Goal: Information Seeking & Learning: Learn about a topic

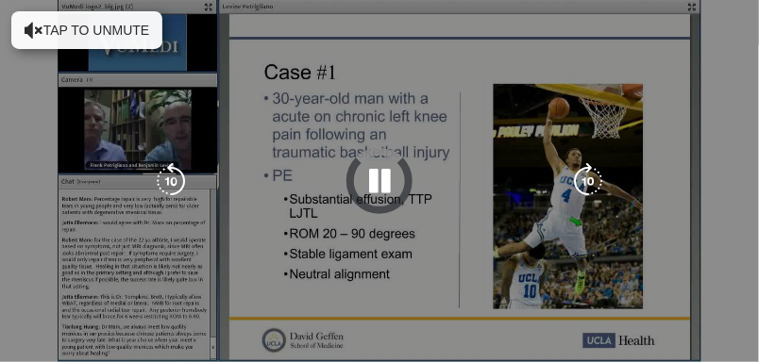
click at [74, 25] on div "10 seconds Tap to unmute" at bounding box center [379, 181] width 759 height 362
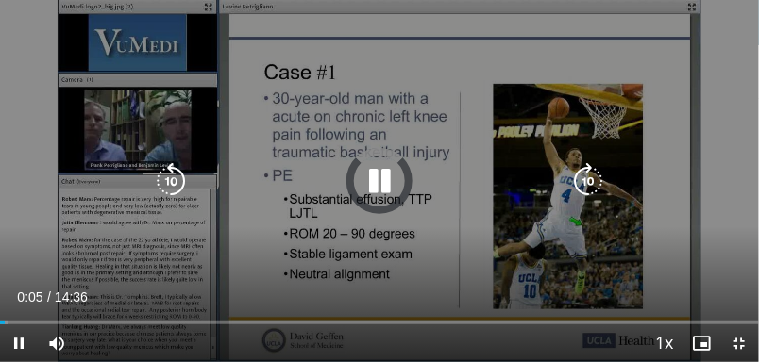
click at [531, 75] on div "10 seconds Tap to unmute" at bounding box center [379, 181] width 759 height 362
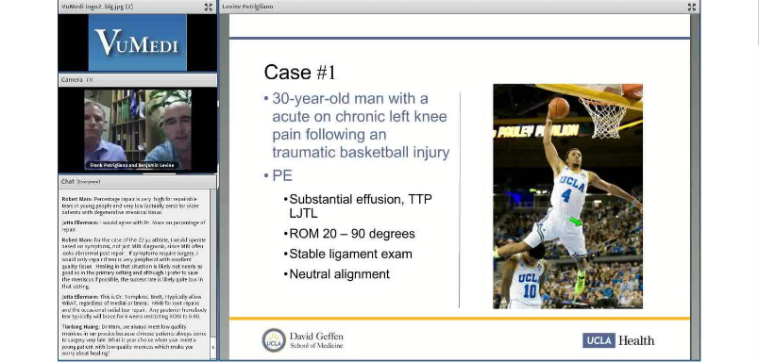
click at [341, 209] on div "10 seconds Tap to unmute" at bounding box center [379, 181] width 759 height 362
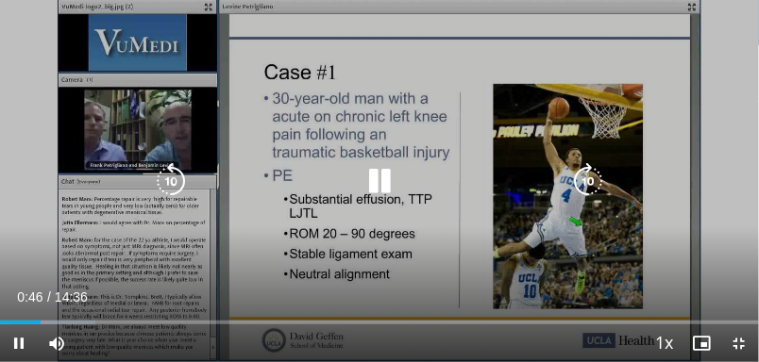
click at [362, 181] on icon "Video Player" at bounding box center [379, 181] width 38 height 38
click at [316, 254] on div "10 seconds Tap to unmute" at bounding box center [379, 181] width 759 height 362
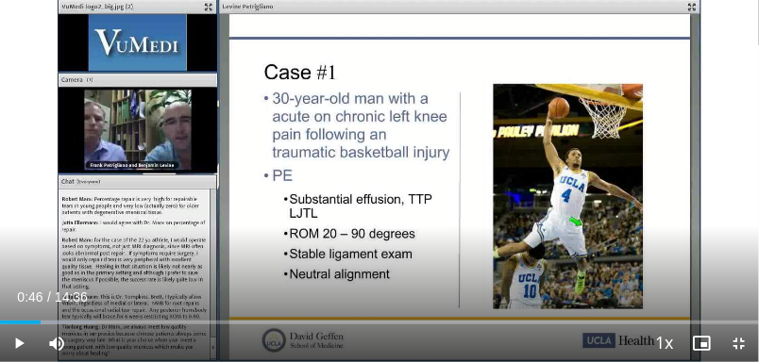
click at [232, 242] on div "10 seconds Tap to unmute" at bounding box center [379, 181] width 759 height 362
click at [251, 216] on div "10 seconds Tap to unmute" at bounding box center [379, 181] width 759 height 362
click at [320, 232] on div "10 seconds Tap to unmute" at bounding box center [379, 181] width 759 height 362
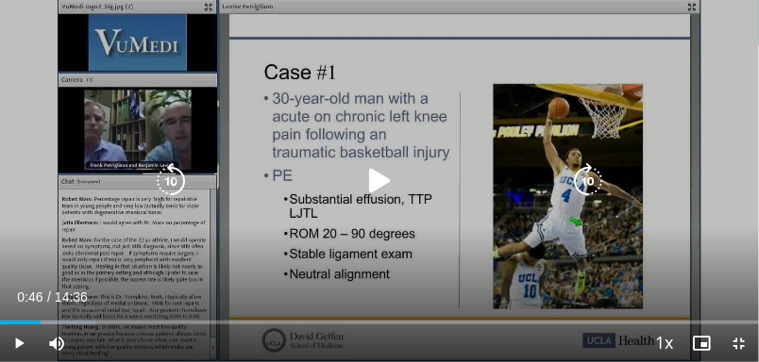
click at [350, 175] on div "Video Player" at bounding box center [379, 181] width 455 height 38
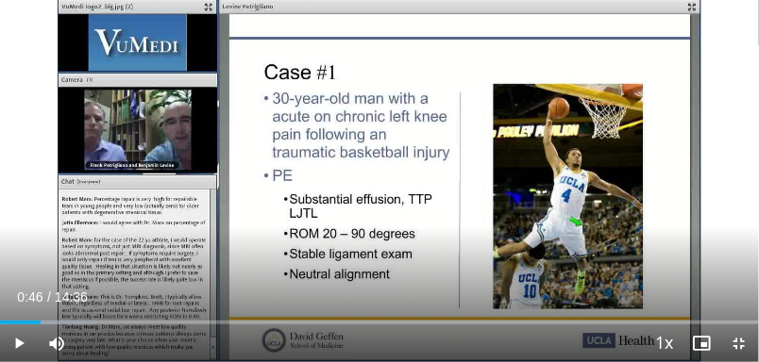
click at [368, 197] on icon "Video Player" at bounding box center [379, 181] width 38 height 38
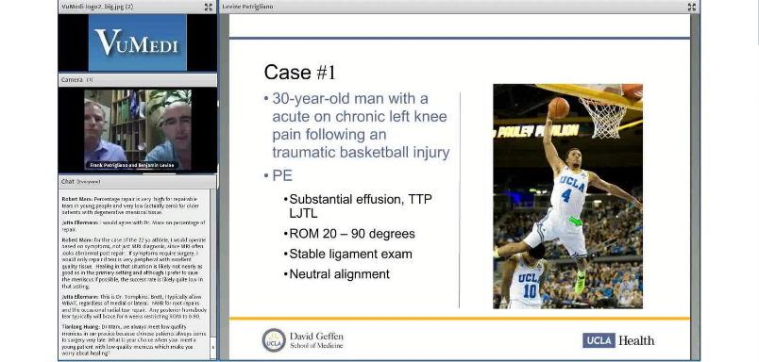
click at [78, 103] on div "10 seconds Tap to unmute" at bounding box center [379, 181] width 759 height 362
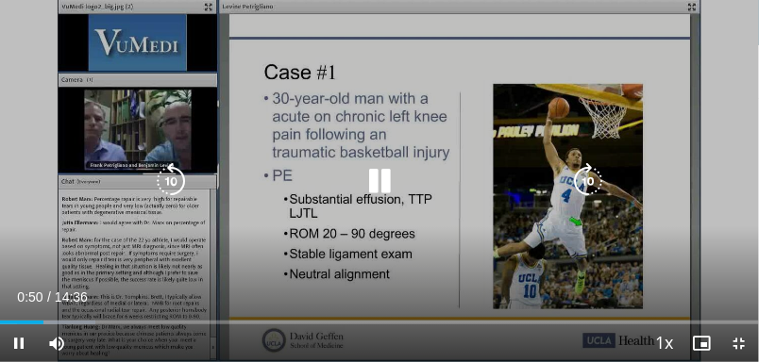
click at [172, 173] on icon "Video Player" at bounding box center [171, 181] width 38 height 38
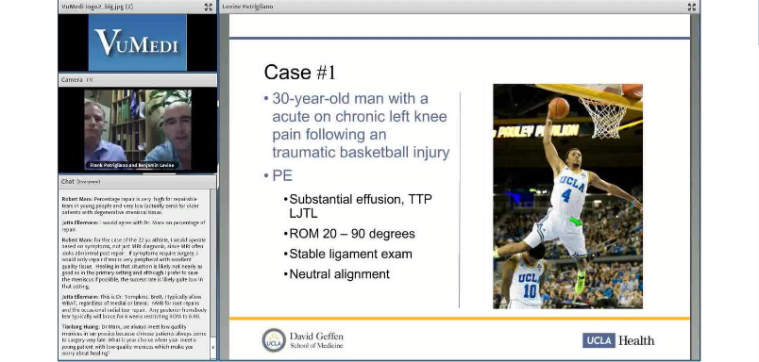
click at [49, 59] on div "10 seconds Tap to unmute" at bounding box center [379, 181] width 759 height 362
click at [396, 157] on div "10 seconds Tap to unmute" at bounding box center [379, 181] width 759 height 362
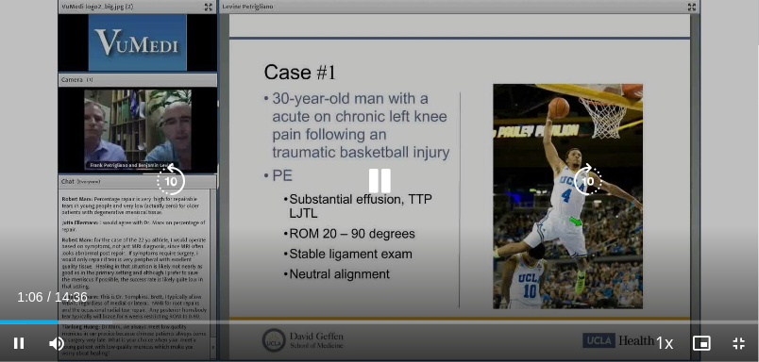
click at [386, 184] on icon "Video Player" at bounding box center [379, 181] width 38 height 38
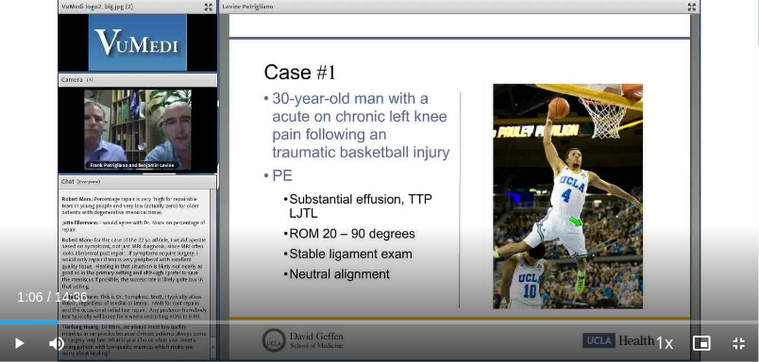
click at [382, 171] on icon "Video Player" at bounding box center [379, 181] width 38 height 38
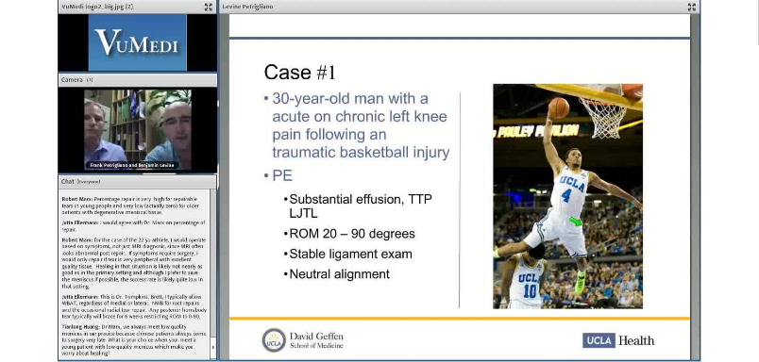
click at [193, 257] on div "10 seconds Tap to unmute" at bounding box center [379, 181] width 759 height 362
click at [397, 213] on div "10 seconds Tap to unmute" at bounding box center [379, 181] width 759 height 362
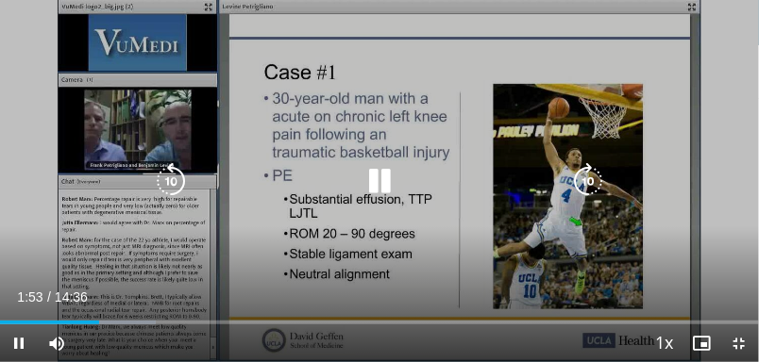
click at [392, 179] on icon "Video Player" at bounding box center [379, 181] width 38 height 38
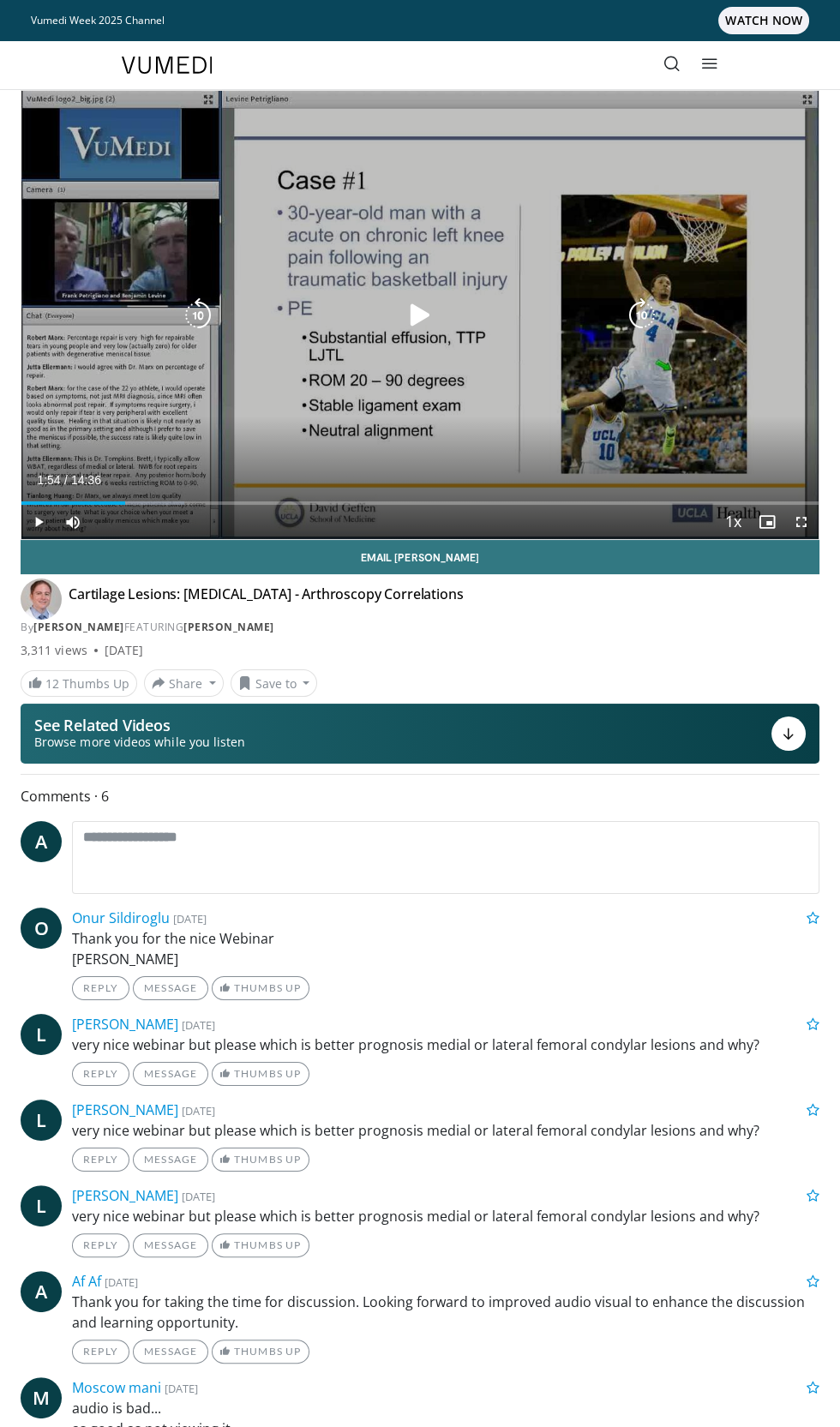
click at [438, 298] on div "Video Player" at bounding box center [420, 315] width 478 height 35
click at [425, 281] on div "10 seconds Tap to unmute" at bounding box center [420, 314] width 796 height 448
click at [427, 318] on icon "Video Player" at bounding box center [420, 315] width 35 height 35
click at [588, 317] on div "Video Player" at bounding box center [420, 315] width 478 height 35
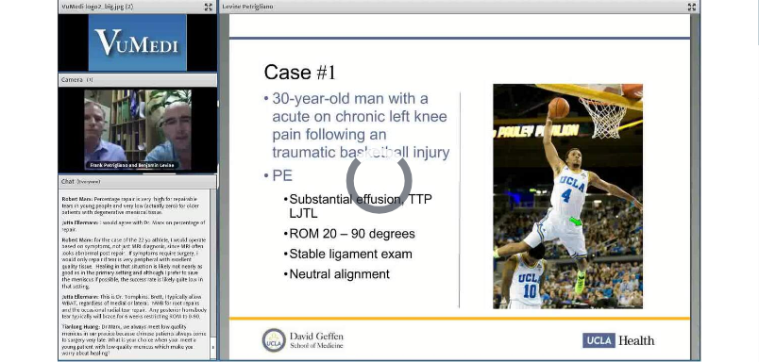
click at [374, 163] on icon "Video Player" at bounding box center [379, 181] width 38 height 38
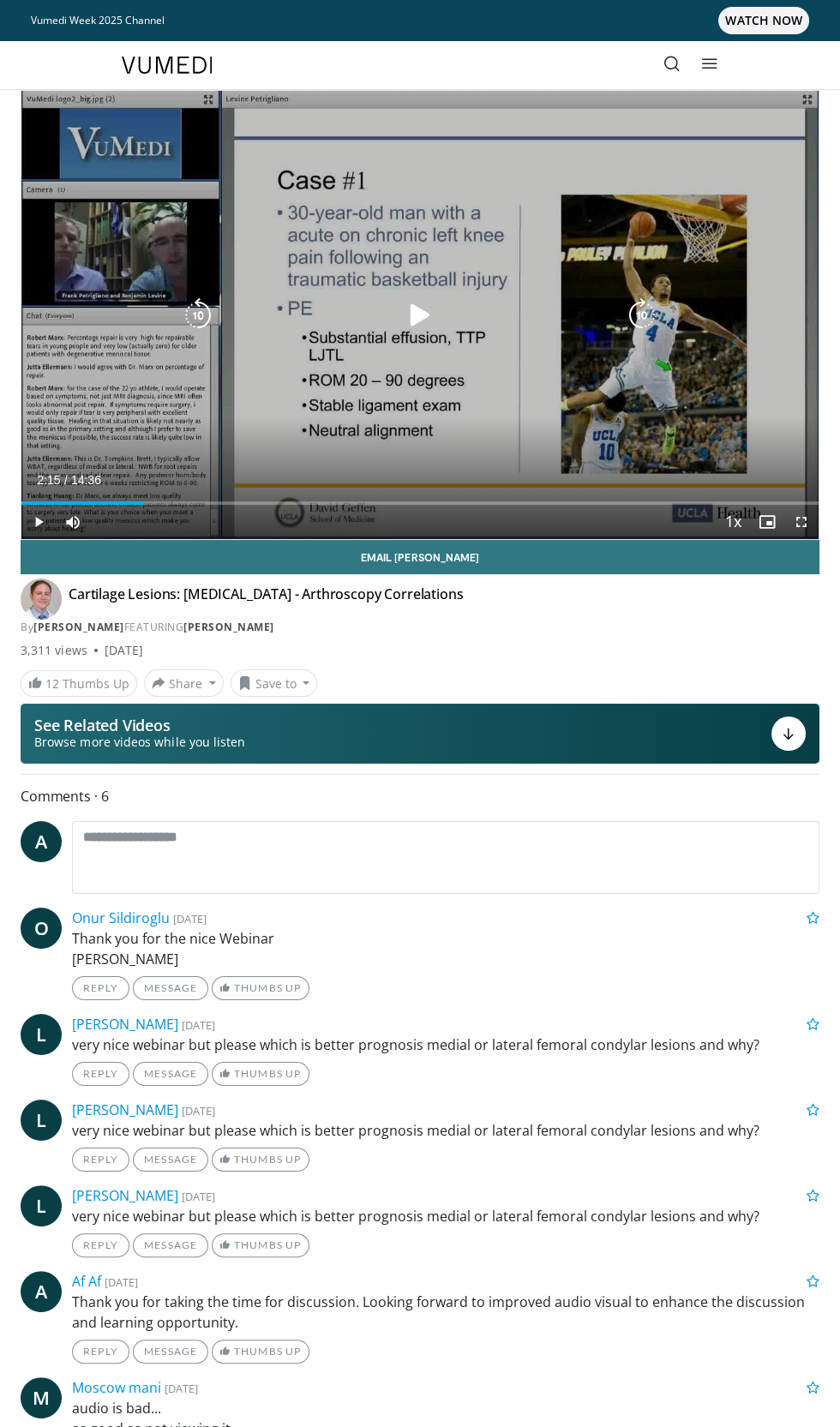
click at [420, 310] on icon "Video Player" at bounding box center [420, 315] width 35 height 35
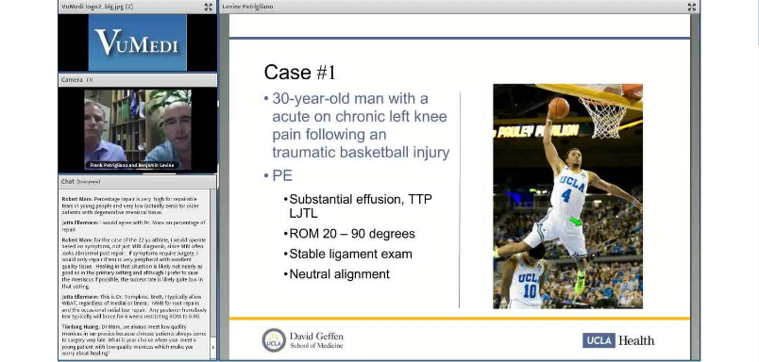
click at [100, 110] on div "10 seconds Tap to unmute" at bounding box center [379, 181] width 759 height 362
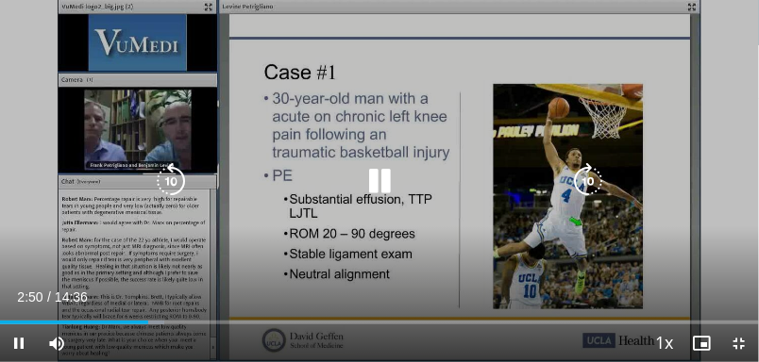
click at [158, 164] on icon "Video Player" at bounding box center [171, 181] width 38 height 38
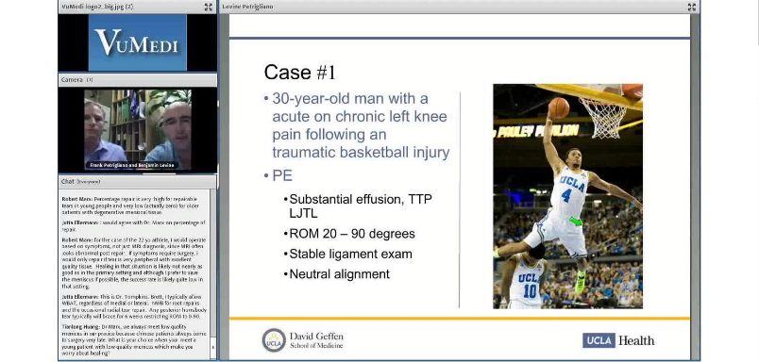
click at [315, 212] on div "10 seconds Tap to unmute" at bounding box center [379, 181] width 759 height 362
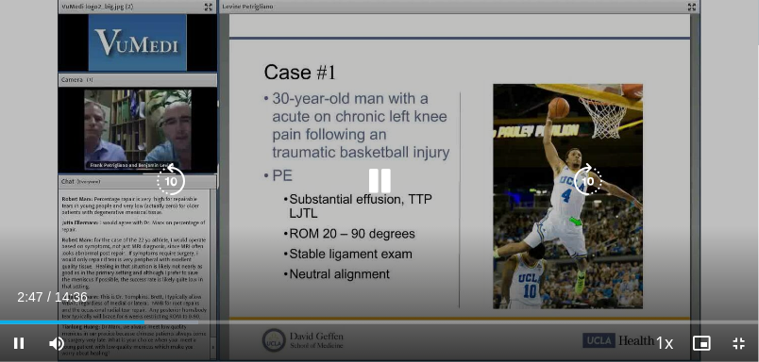
click at [369, 185] on icon "Video Player" at bounding box center [379, 181] width 38 height 38
click at [379, 162] on icon "Video Player" at bounding box center [379, 181] width 38 height 38
click at [463, 66] on div "10 seconds Tap to unmute" at bounding box center [379, 181] width 759 height 362
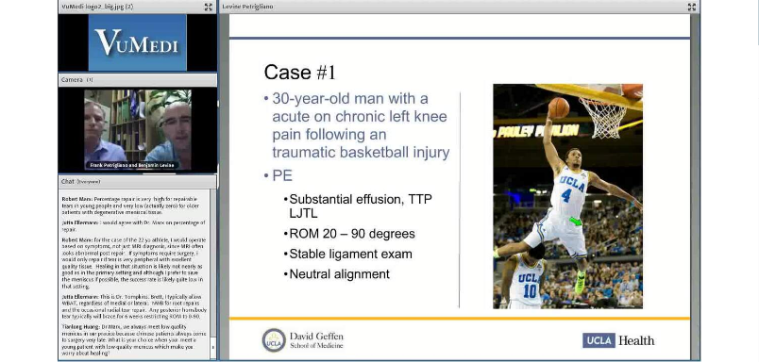
click at [365, 160] on div "10 seconds Tap to unmute" at bounding box center [379, 181] width 759 height 362
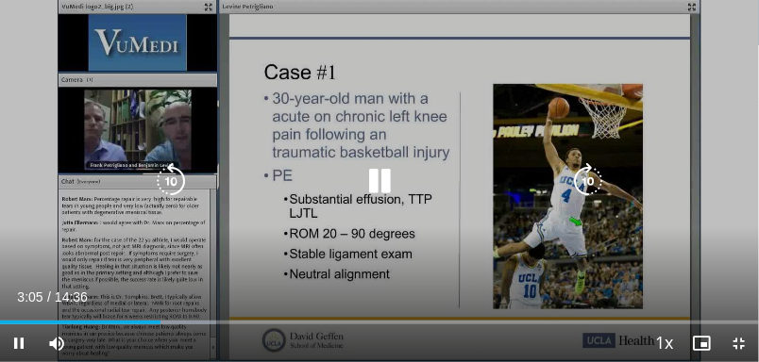
click at [377, 168] on icon "Video Player" at bounding box center [379, 181] width 38 height 38
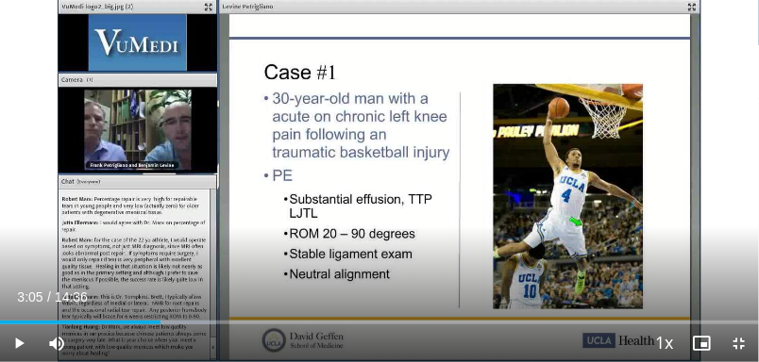
click at [406, 200] on div "10 seconds Tap to unmute" at bounding box center [379, 181] width 759 height 362
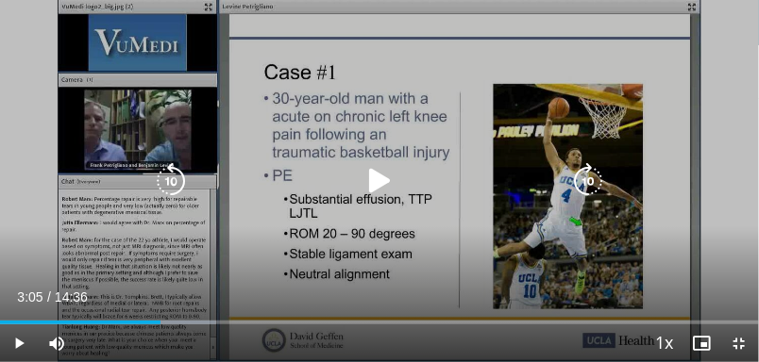
click at [389, 173] on icon "Video Player" at bounding box center [379, 181] width 38 height 38
click at [467, 103] on div "10 seconds Tap to unmute" at bounding box center [379, 181] width 759 height 362
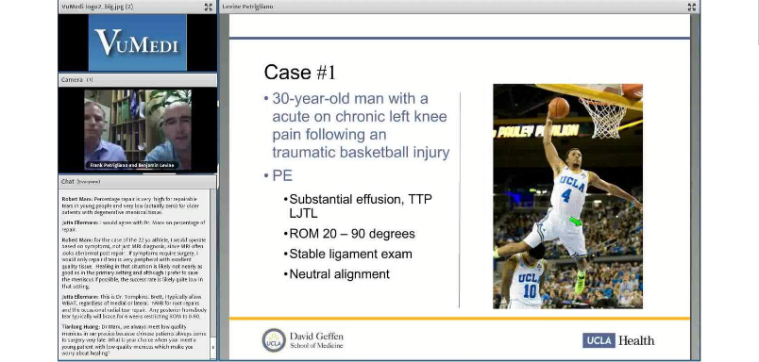
click at [375, 166] on icon "Video Player" at bounding box center [379, 181] width 38 height 38
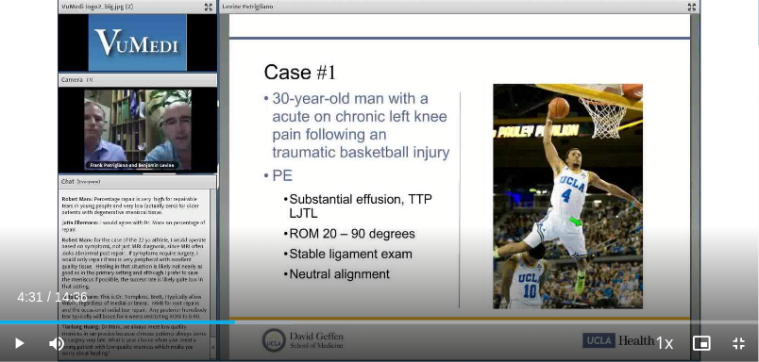
click at [401, 90] on div "10 seconds Tap to unmute" at bounding box center [379, 181] width 759 height 362
click at [389, 99] on div "10 seconds Tap to unmute" at bounding box center [379, 181] width 759 height 362
click at [458, 70] on div "10 seconds Tap to unmute" at bounding box center [379, 181] width 759 height 362
click at [477, 103] on div "10 seconds Tap to unmute" at bounding box center [379, 181] width 759 height 362
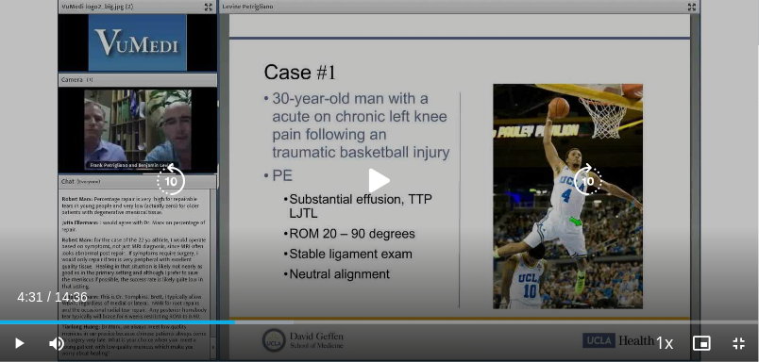
click at [385, 179] on icon "Video Player" at bounding box center [379, 181] width 38 height 38
click at [386, 178] on icon "Video Player" at bounding box center [379, 181] width 38 height 38
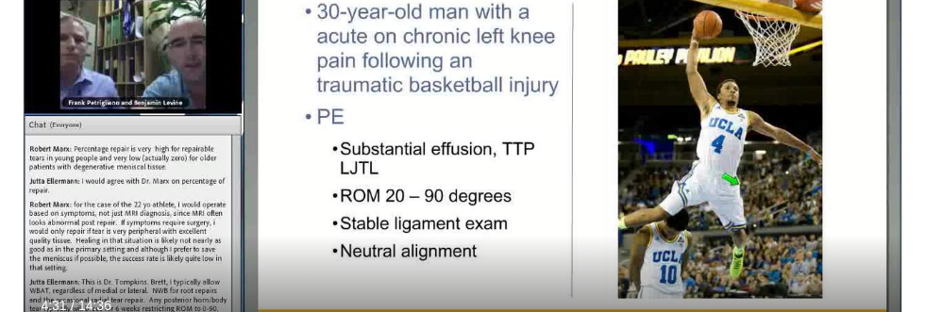
scroll to position [223, 0]
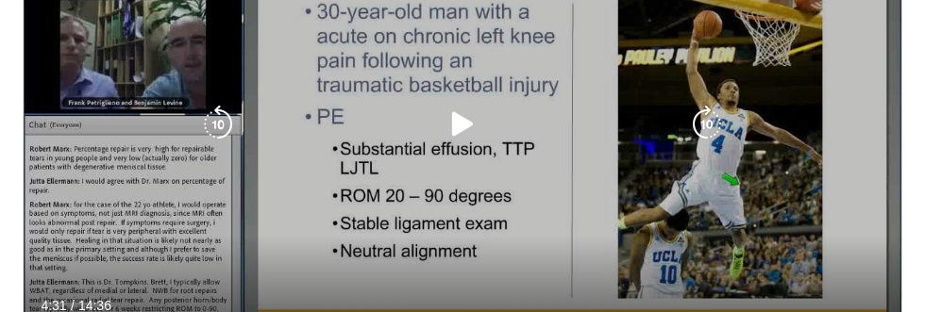
click at [459, 132] on icon "Video Player" at bounding box center [462, 125] width 38 height 38
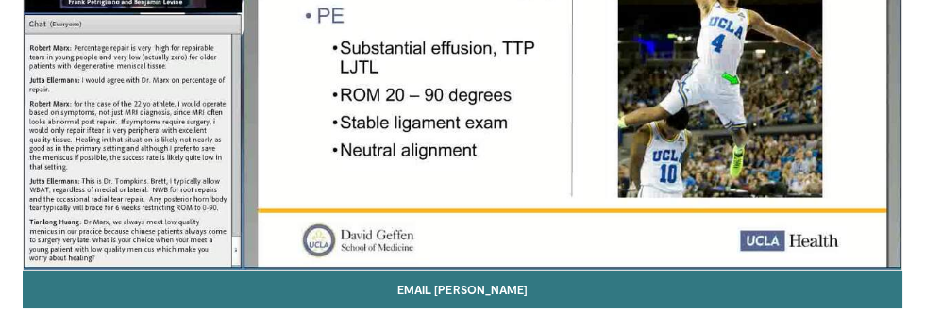
scroll to position [326, 0]
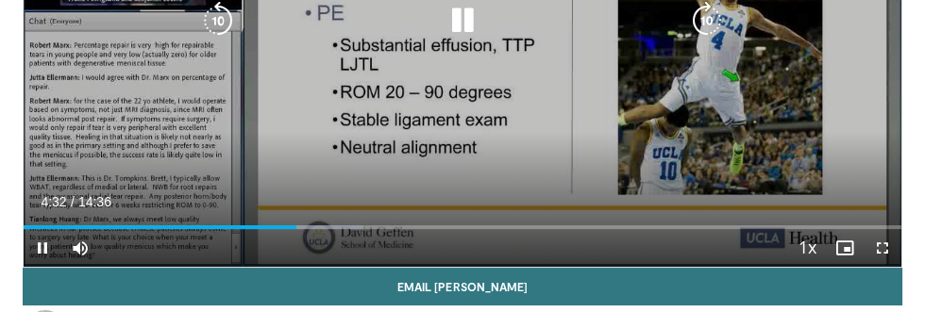
click at [822, 111] on div "10 seconds Tap to unmute" at bounding box center [462, 20] width 877 height 493
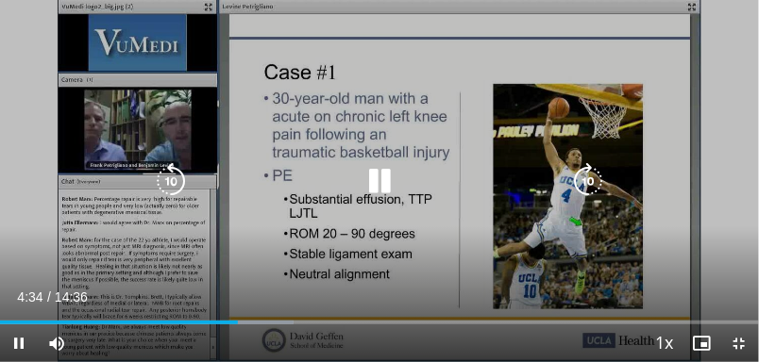
click at [649, 238] on div "10 seconds Tap to unmute" at bounding box center [379, 181] width 759 height 362
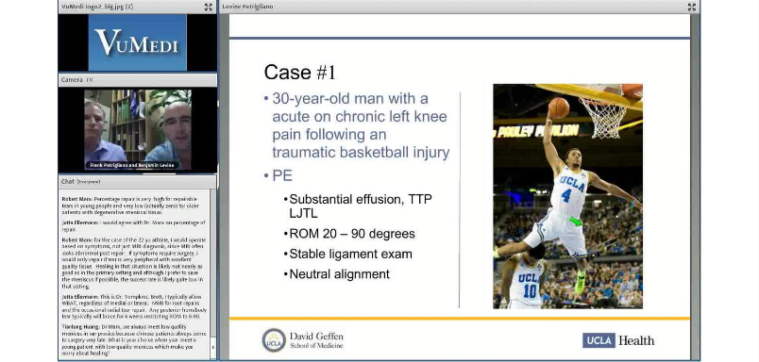
click at [394, 120] on div "10 seconds Tap to unmute" at bounding box center [379, 181] width 759 height 362
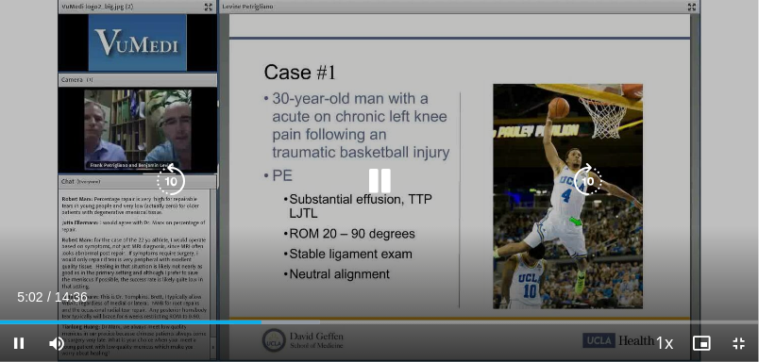
click at [386, 174] on icon "Video Player" at bounding box center [379, 181] width 38 height 38
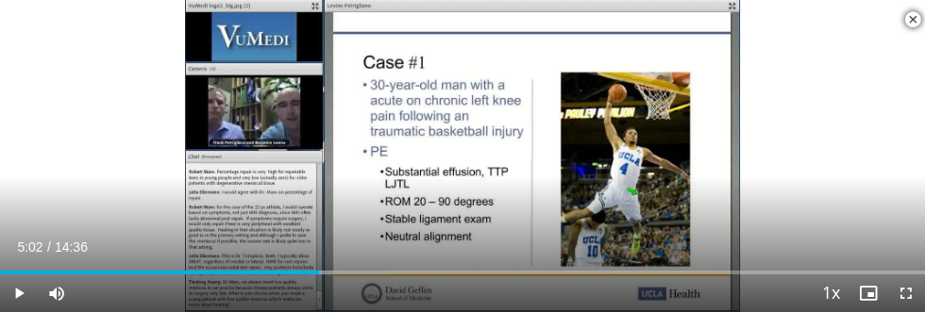
scroll to position [334, 0]
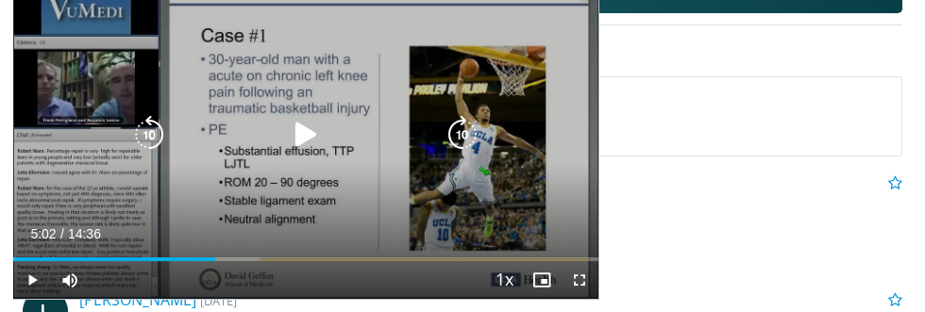
click at [305, 128] on icon "Video Player" at bounding box center [306, 135] width 38 height 38
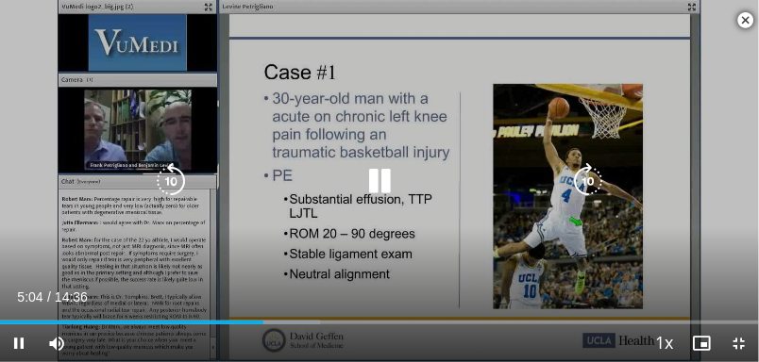
click at [577, 72] on div "10 seconds Tap to unmute" at bounding box center [379, 181] width 759 height 362
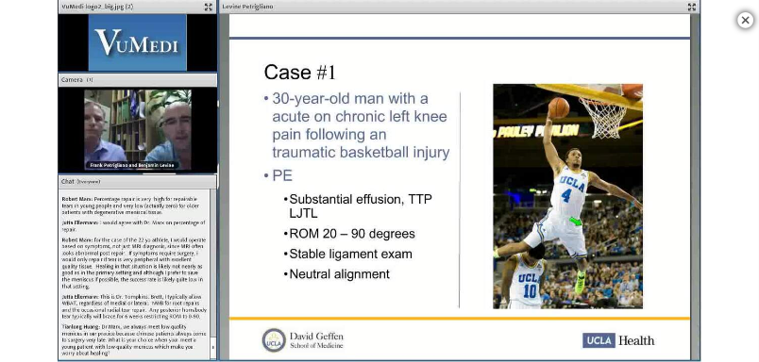
click at [580, 77] on div "10 seconds Tap to unmute" at bounding box center [379, 181] width 759 height 362
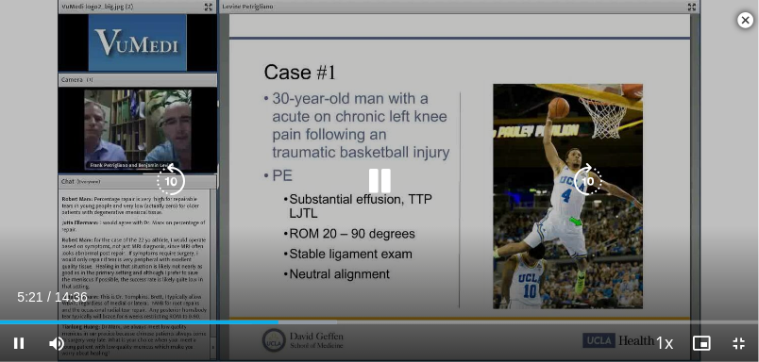
click at [582, 64] on div "10 seconds Tap to unmute" at bounding box center [379, 181] width 759 height 362
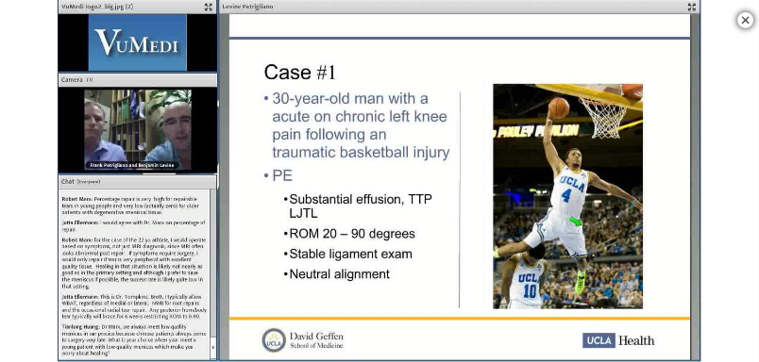
click at [524, 99] on div "10 seconds Tap to unmute" at bounding box center [379, 181] width 759 height 362
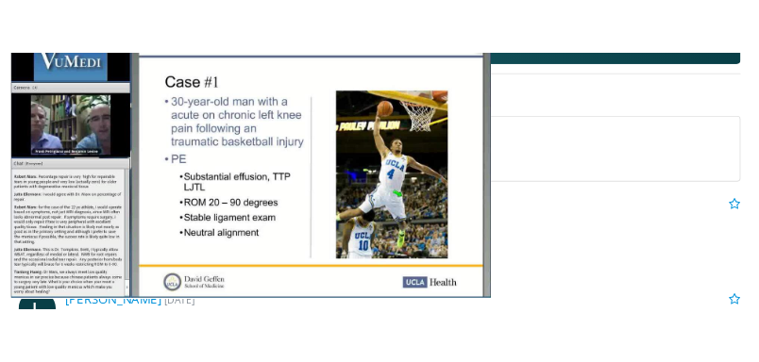
scroll to position [1592, 0]
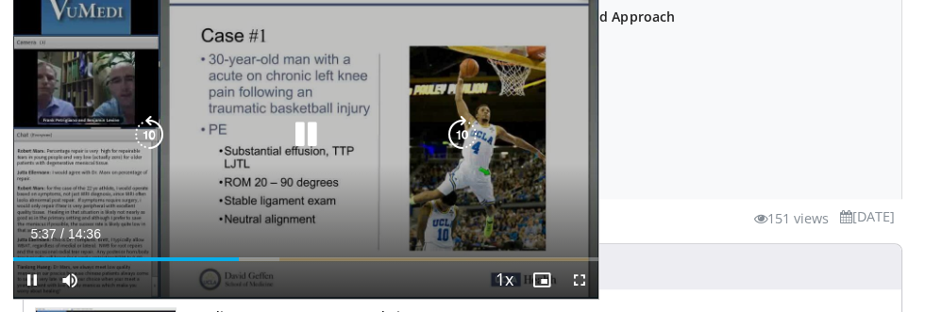
click at [528, 207] on div "10 seconds Tap to unmute" at bounding box center [305, 134] width 585 height 329
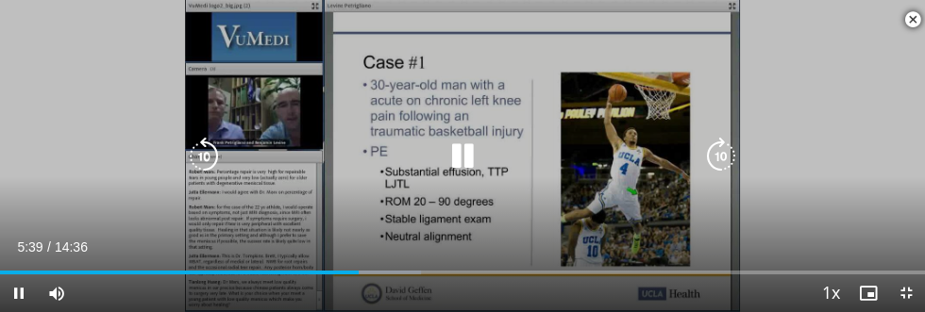
click at [642, 104] on div "10 seconds Tap to unmute" at bounding box center [462, 156] width 925 height 312
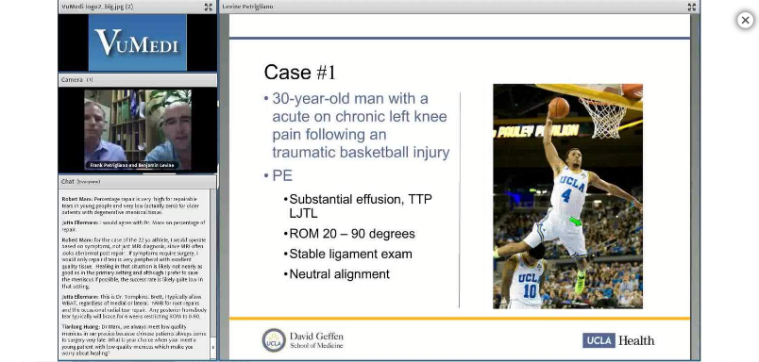
click at [687, 103] on div "10 seconds Tap to unmute" at bounding box center [379, 181] width 759 height 362
click at [575, 53] on div "10 seconds Tap to unmute" at bounding box center [379, 181] width 759 height 362
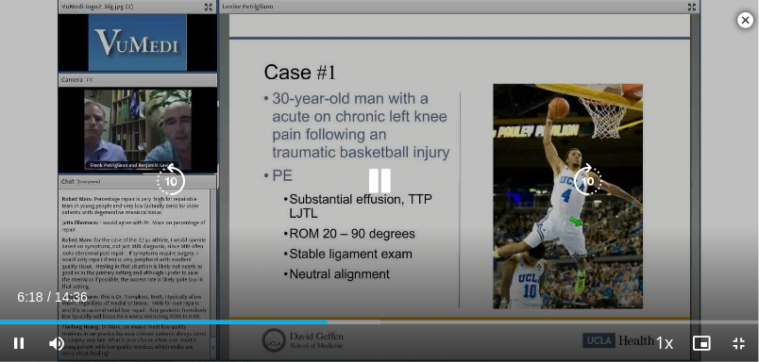
click at [559, 57] on div "10 seconds Tap to unmute" at bounding box center [379, 181] width 759 height 362
click at [380, 166] on icon "Video Player" at bounding box center [379, 181] width 38 height 38
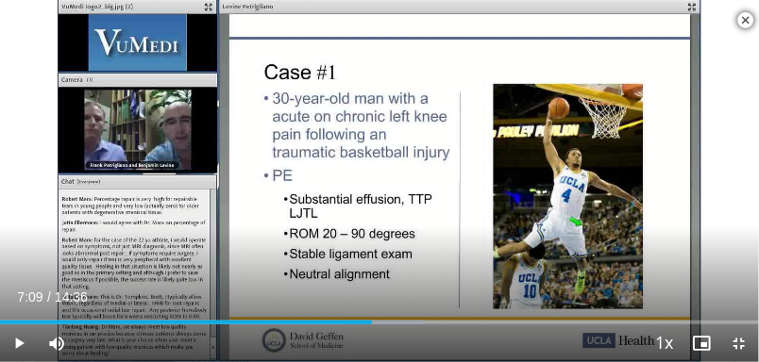
click at [384, 135] on div "10 seconds Tap to unmute" at bounding box center [379, 181] width 759 height 362
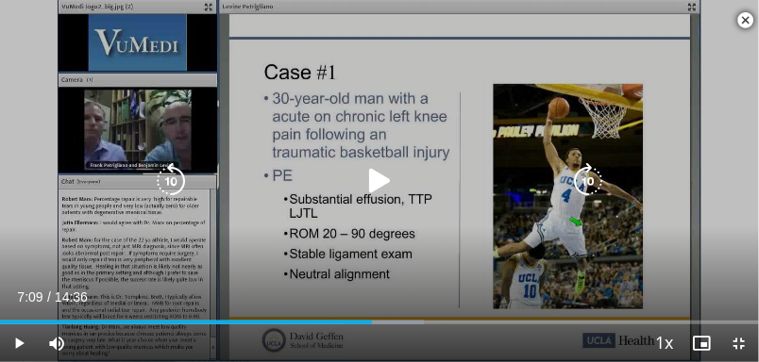
click at [379, 143] on div "10 seconds Tap to unmute" at bounding box center [379, 181] width 759 height 362
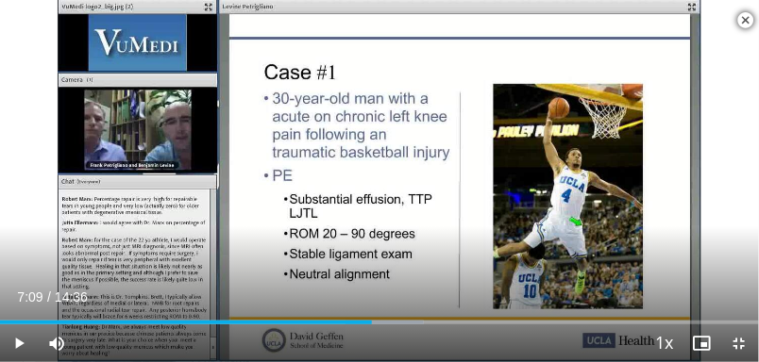
click at [384, 98] on div "10 seconds Tap to unmute" at bounding box center [379, 181] width 759 height 362
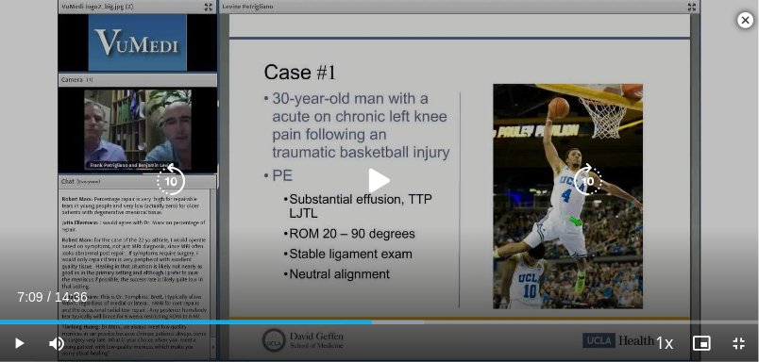
click at [377, 163] on icon "Video Player" at bounding box center [379, 181] width 38 height 38
click at [391, 68] on div "10 seconds Tap to unmute" at bounding box center [379, 181] width 759 height 362
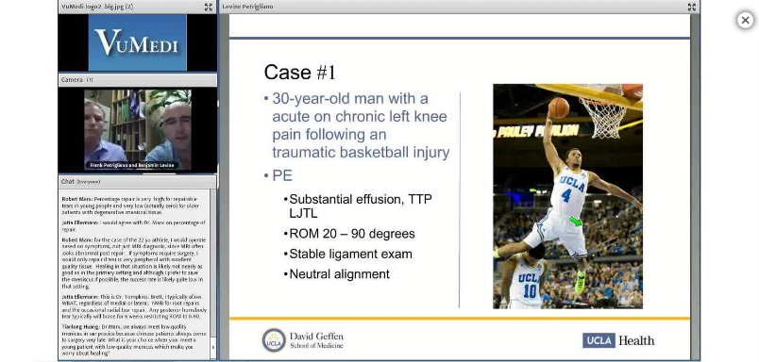
click at [194, 269] on div "10 seconds Tap to unmute" at bounding box center [379, 181] width 759 height 362
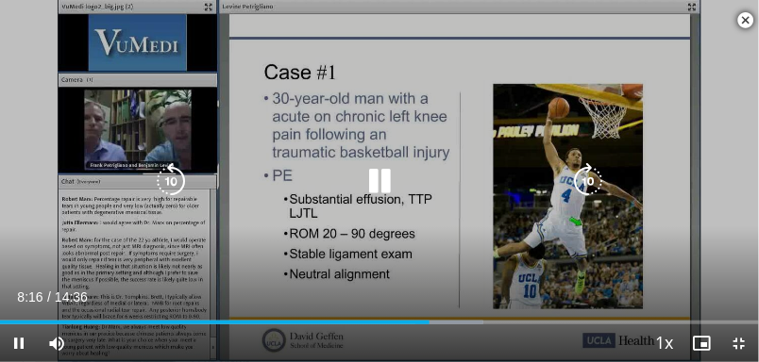
click at [244, 240] on div "10 seconds Tap to unmute" at bounding box center [379, 181] width 759 height 362
click at [378, 196] on icon "Video Player" at bounding box center [379, 181] width 38 height 38
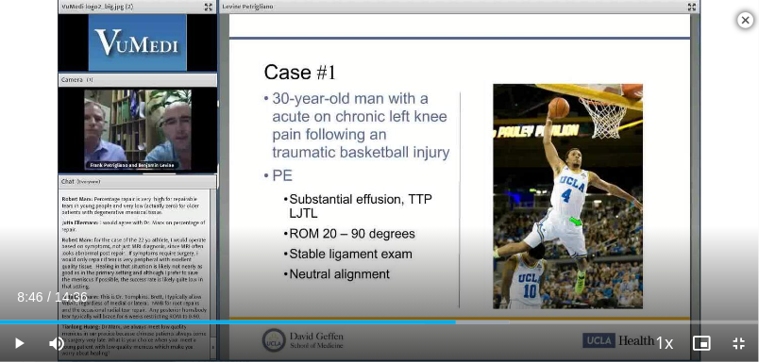
click at [372, 244] on div "10 seconds Tap to unmute" at bounding box center [379, 181] width 759 height 362
click at [386, 255] on div "10 seconds Tap to unmute" at bounding box center [379, 181] width 759 height 362
click at [382, 239] on div "10 seconds Tap to unmute" at bounding box center [379, 181] width 759 height 362
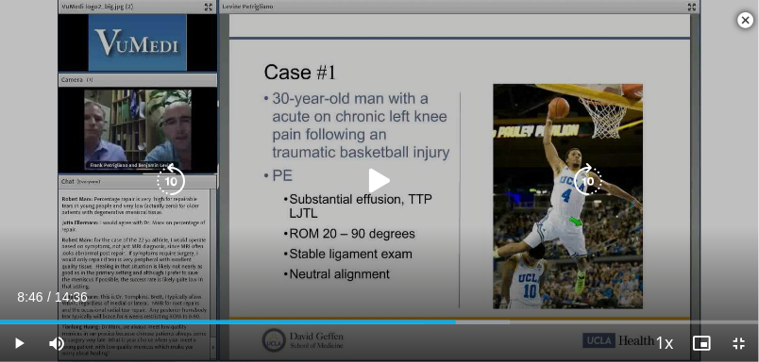
click at [367, 185] on icon "Video Player" at bounding box center [379, 181] width 38 height 38
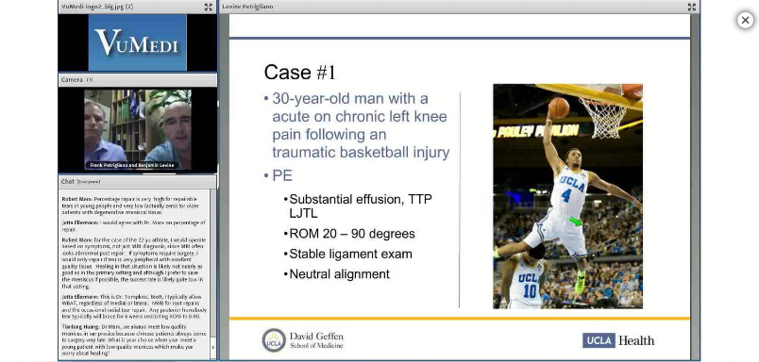
click at [396, 223] on div "10 seconds Tap to unmute" at bounding box center [379, 181] width 759 height 362
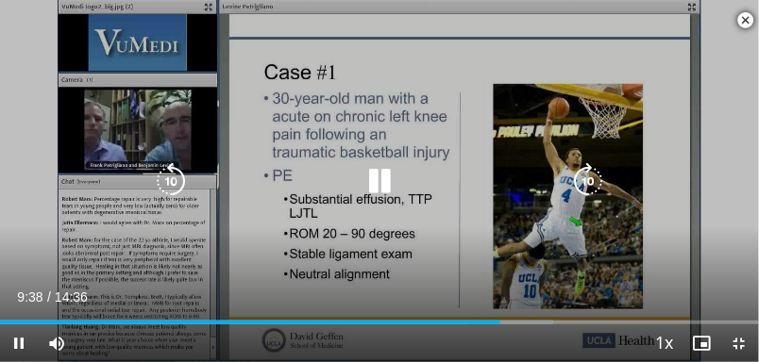
click at [397, 194] on icon "Video Player" at bounding box center [379, 181] width 38 height 38
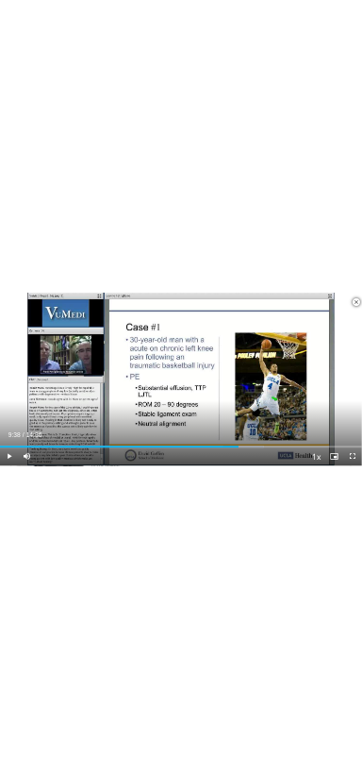
scroll to position [2693, 0]
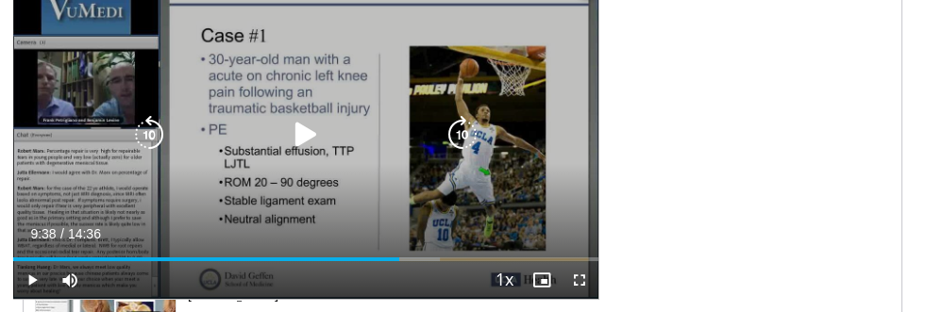
click at [326, 116] on div "Video Player" at bounding box center [305, 135] width 351 height 38
click at [302, 121] on icon "Video Player" at bounding box center [306, 135] width 38 height 38
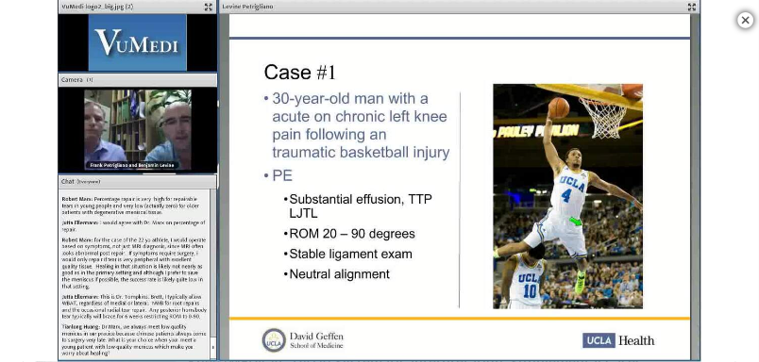
click at [193, 166] on div "Video Player" at bounding box center [379, 181] width 455 height 38
click at [381, 140] on div "10 seconds Tap to unmute" at bounding box center [379, 181] width 759 height 362
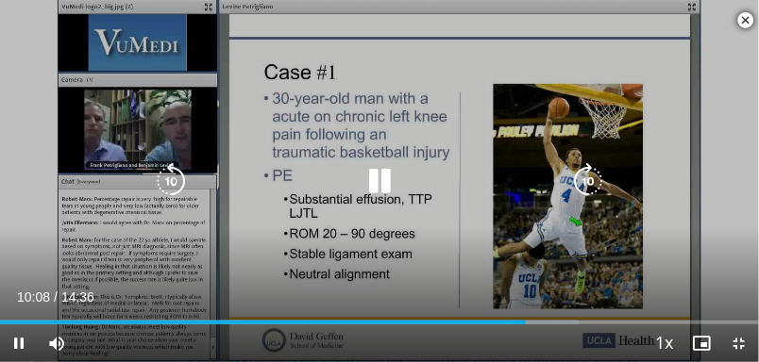
click at [384, 169] on icon "Video Player" at bounding box center [379, 181] width 38 height 38
click at [430, 83] on div "10 seconds Tap to unmute" at bounding box center [379, 181] width 759 height 362
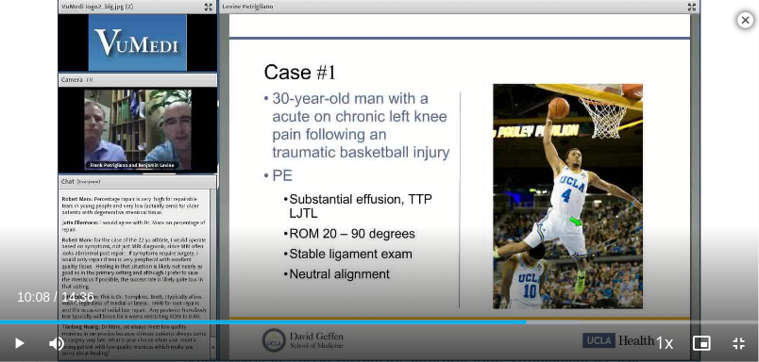
click at [531, 74] on div "10 seconds Tap to unmute" at bounding box center [379, 181] width 759 height 362
click at [406, 130] on div "10 seconds Tap to unmute" at bounding box center [379, 181] width 759 height 362
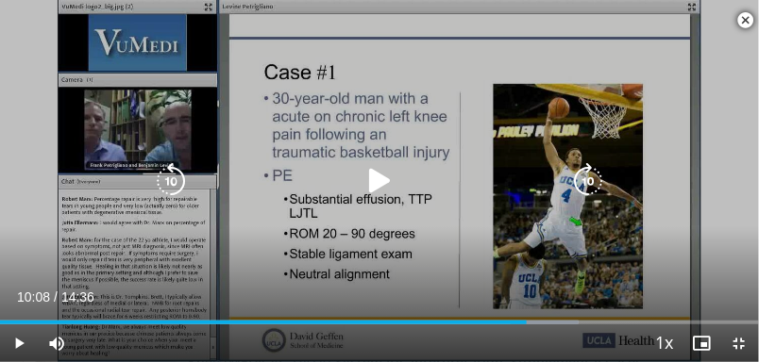
click at [381, 172] on icon "Video Player" at bounding box center [379, 181] width 38 height 38
click at [180, 173] on icon "Video Player" at bounding box center [171, 181] width 38 height 38
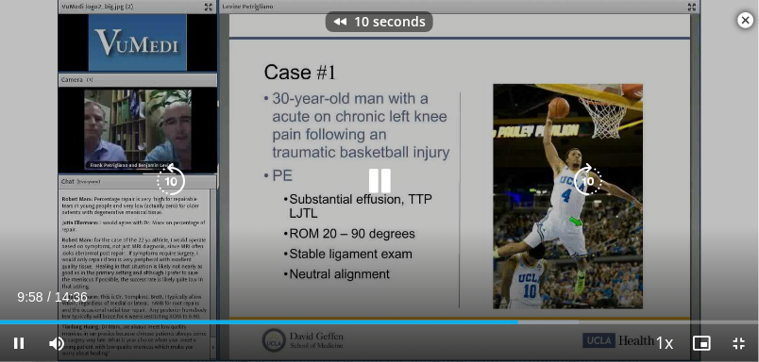
click at [477, 68] on div "10 seconds Tap to unmute" at bounding box center [379, 181] width 759 height 362
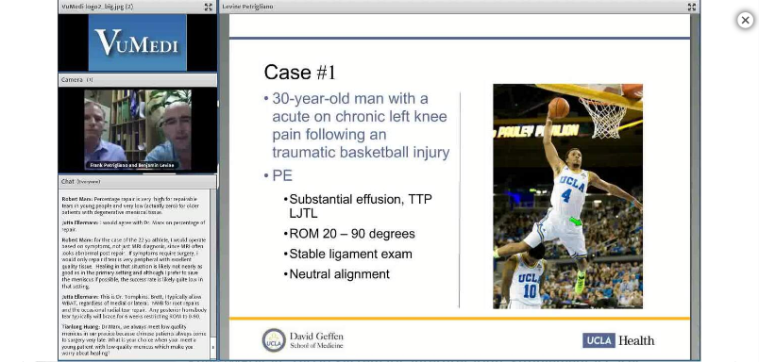
click at [427, 106] on div "10 seconds Tap to unmute" at bounding box center [379, 181] width 759 height 362
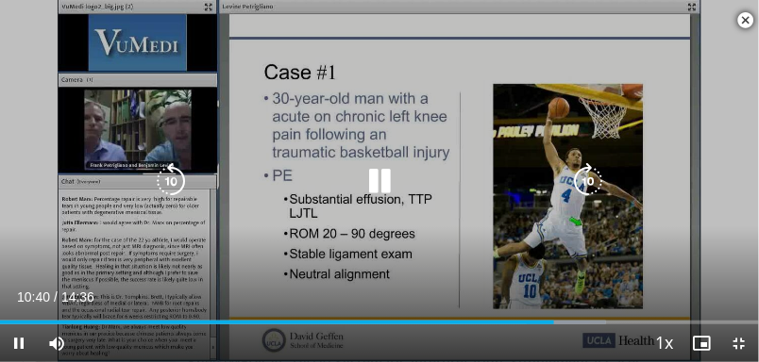
click at [392, 179] on icon "Video Player" at bounding box center [379, 181] width 38 height 38
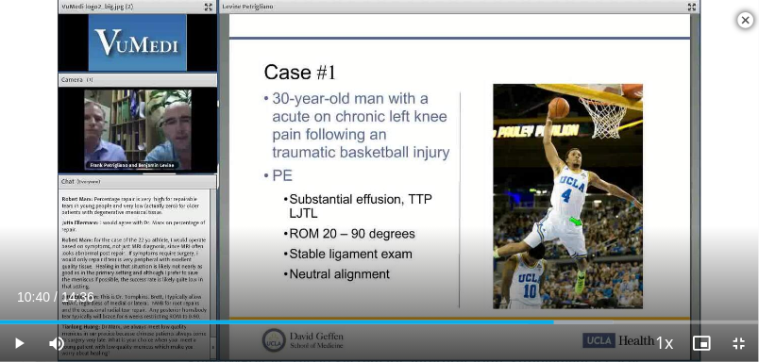
click at [381, 159] on div "10 seconds Tap to unmute" at bounding box center [379, 181] width 759 height 362
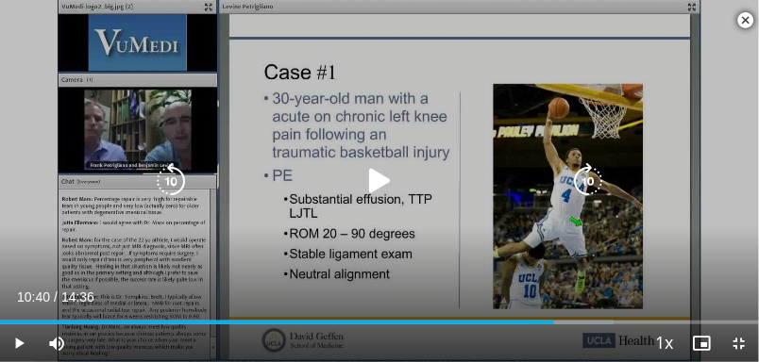
click at [376, 171] on icon "Video Player" at bounding box center [379, 181] width 38 height 38
click at [419, 87] on div "10 seconds Tap to unmute" at bounding box center [379, 181] width 759 height 362
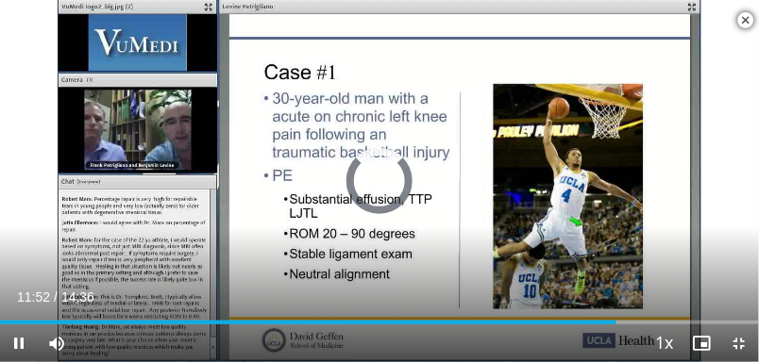
click at [463, 105] on div "10 seconds Tap to unmute" at bounding box center [379, 181] width 759 height 362
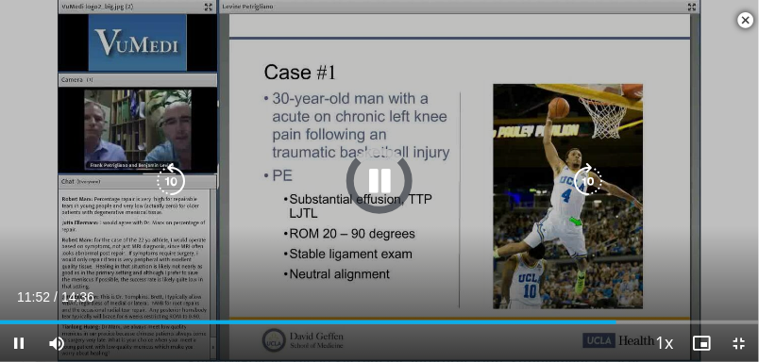
click at [426, 109] on div "10 seconds Tap to unmute" at bounding box center [379, 181] width 759 height 362
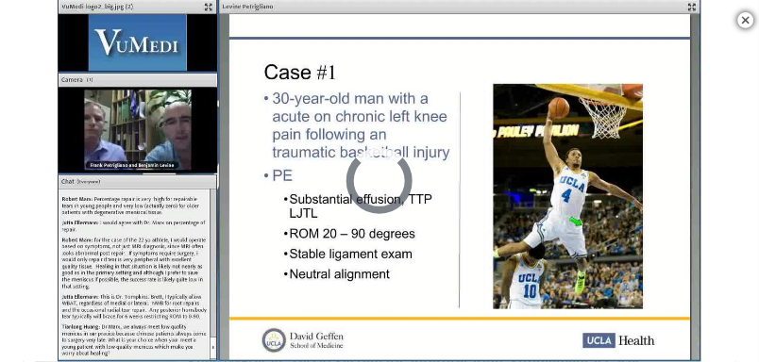
click at [427, 125] on div "10 seconds Tap to unmute" at bounding box center [379, 181] width 759 height 362
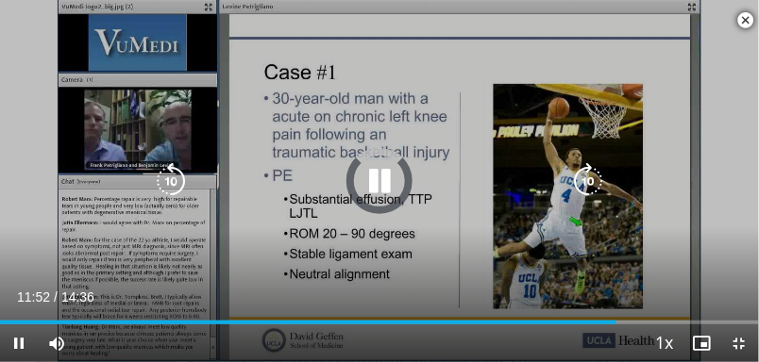
click at [383, 177] on icon "Video Player" at bounding box center [379, 181] width 38 height 38
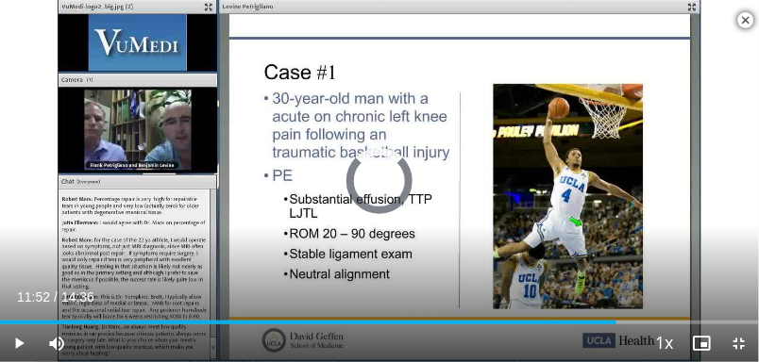
click at [409, 119] on div "10 seconds Tap to unmute" at bounding box center [379, 181] width 759 height 362
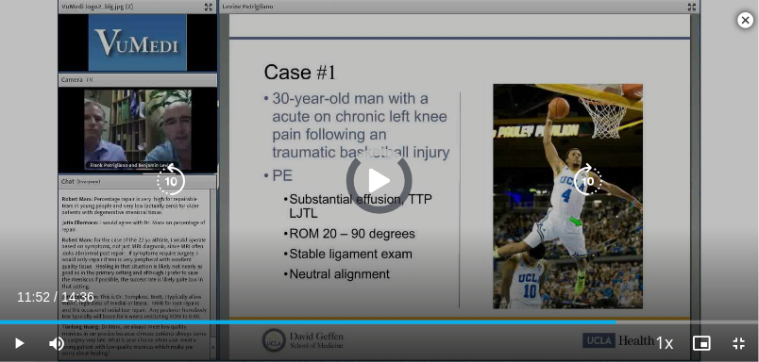
click at [389, 166] on icon "Video Player" at bounding box center [379, 181] width 38 height 38
click at [410, 114] on div "10 seconds Tap to unmute" at bounding box center [379, 181] width 759 height 362
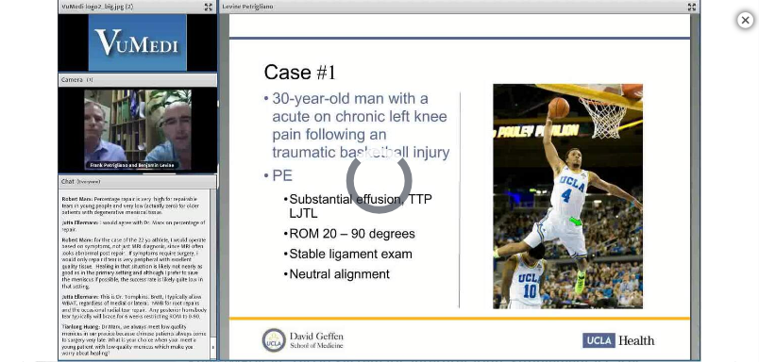
click at [457, 97] on div "10 seconds Tap to unmute" at bounding box center [379, 181] width 759 height 362
click at [454, 99] on div "10 seconds Tap to unmute" at bounding box center [379, 181] width 759 height 362
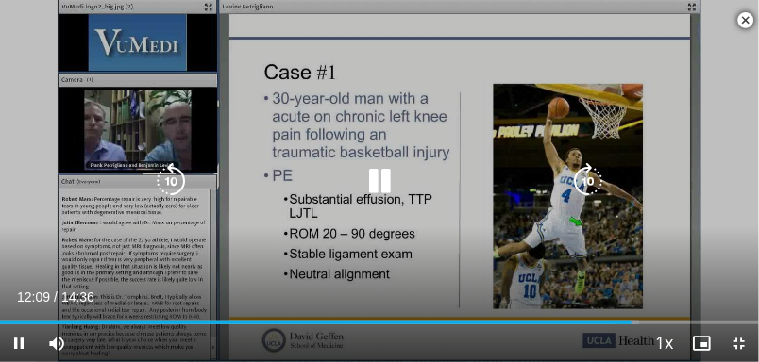
click at [454, 99] on div "10 seconds Tap to unmute" at bounding box center [379, 181] width 759 height 362
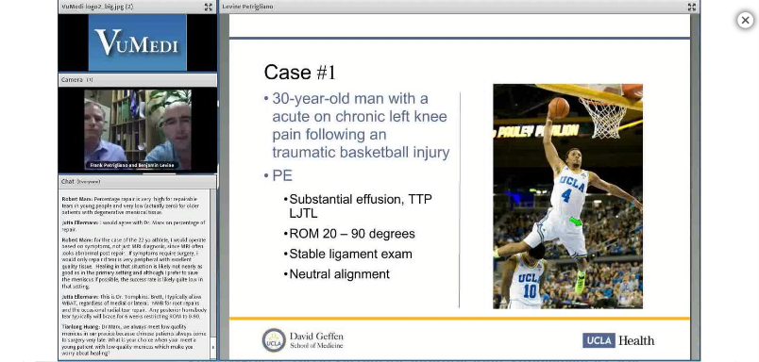
click at [449, 108] on div "10 seconds Tap to unmute" at bounding box center [379, 181] width 759 height 362
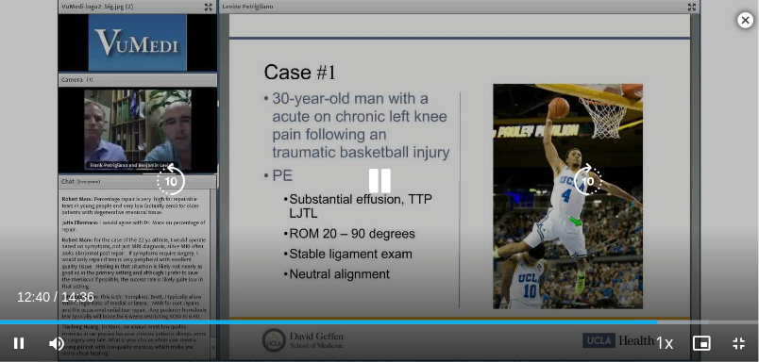
click at [453, 101] on div "10 seconds Tap to unmute" at bounding box center [379, 181] width 759 height 362
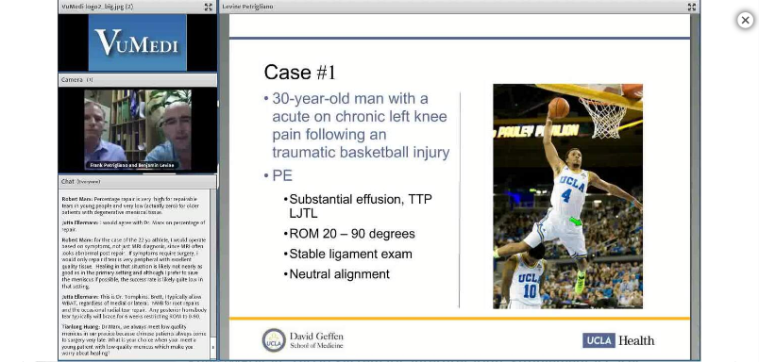
click at [452, 99] on div "10 seconds Tap to unmute" at bounding box center [379, 181] width 759 height 362
click at [565, 84] on div "10 seconds Tap to unmute" at bounding box center [379, 181] width 759 height 362
click at [560, 109] on div "10 seconds Tap to unmute" at bounding box center [379, 181] width 759 height 362
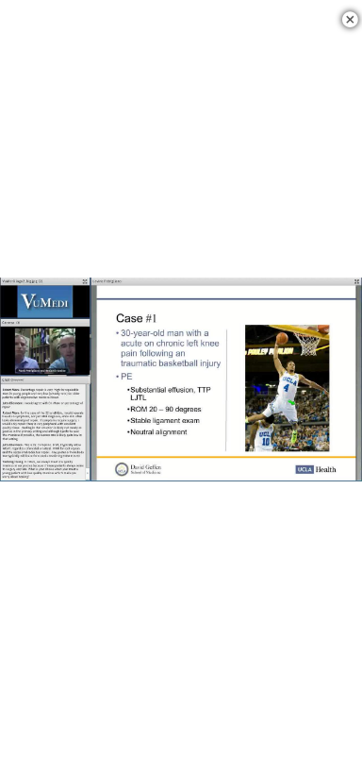
click at [203, 360] on div "10 seconds Tap to unmute" at bounding box center [181, 379] width 362 height 759
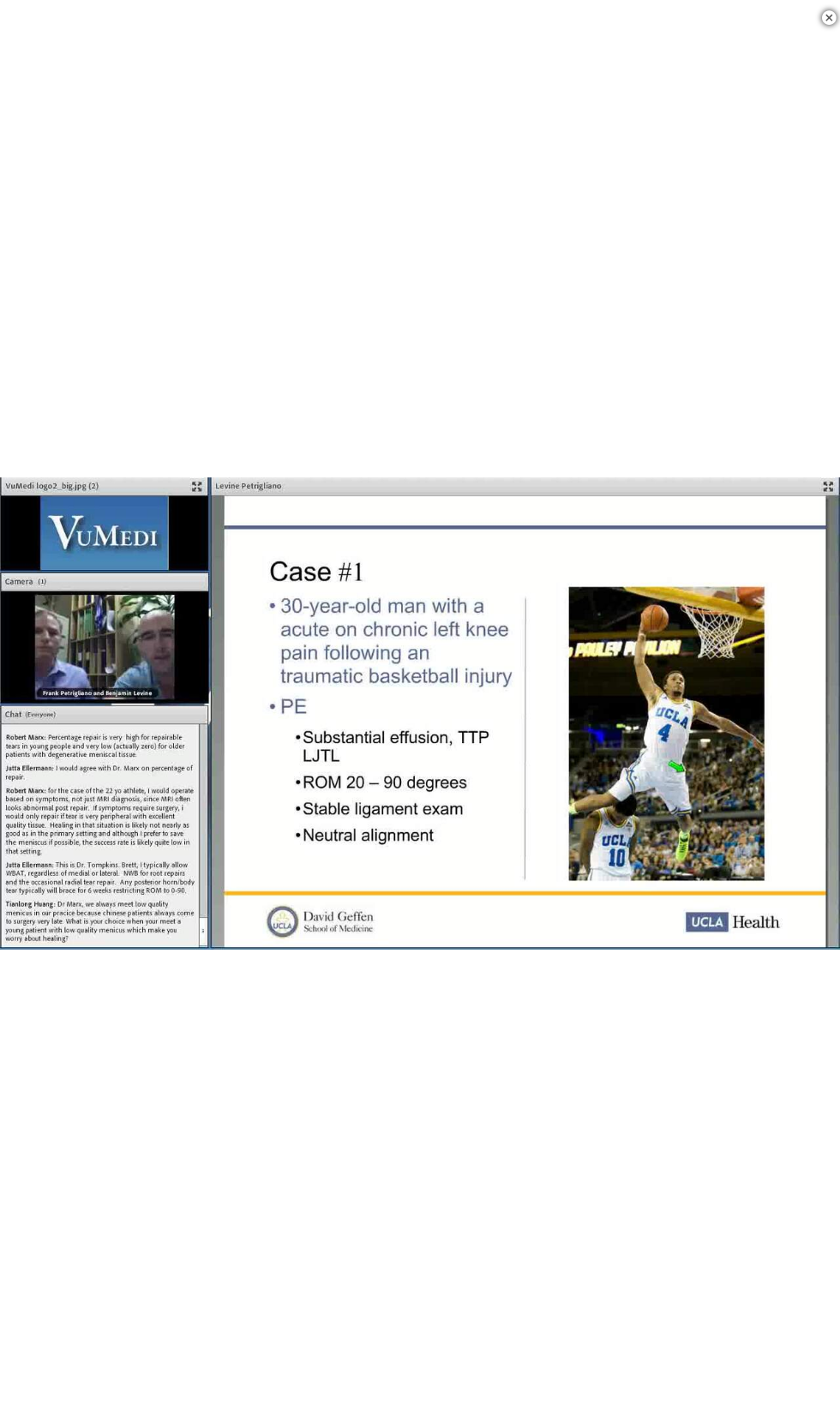
scroll to position [0, 0]
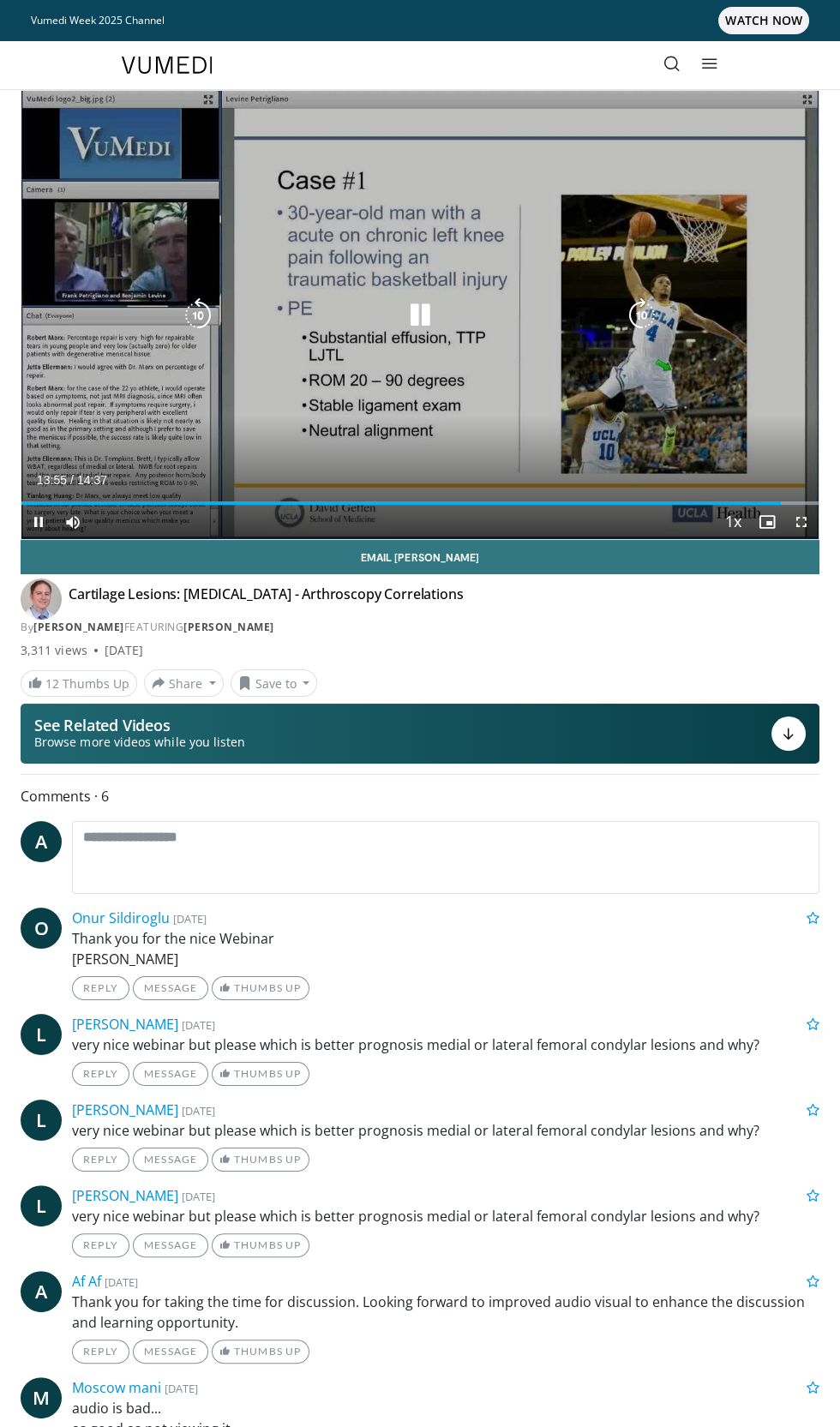
click at [613, 369] on div "10 seconds Tap to unmute" at bounding box center [420, 314] width 796 height 448
click at [512, 440] on div "10 seconds Tap to unmute" at bounding box center [420, 314] width 796 height 448
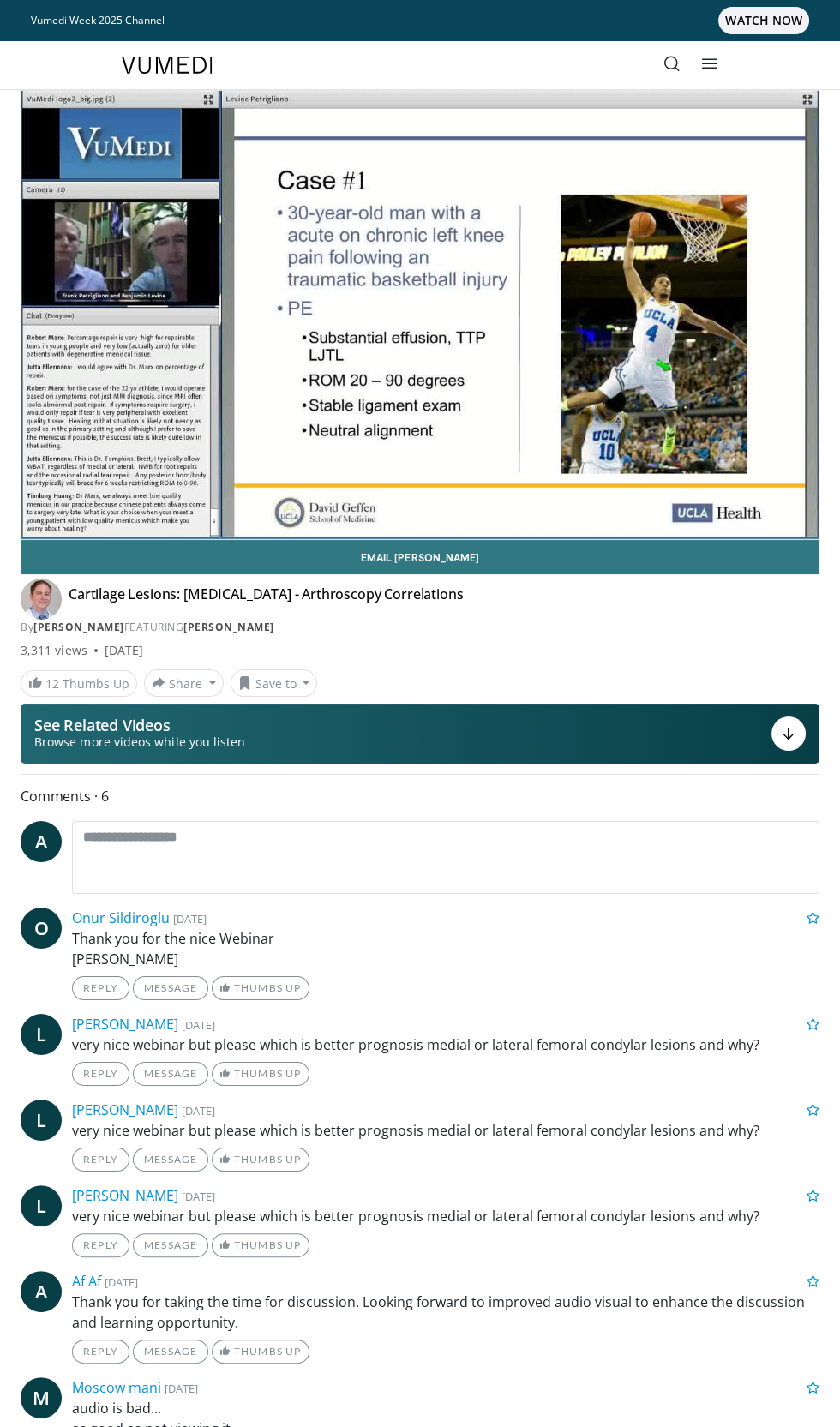
click at [499, 372] on div "10 seconds Tap to unmute" at bounding box center [420, 314] width 796 height 448
click at [506, 369] on div "10 seconds Tap to unmute" at bounding box center [420, 314] width 796 height 448
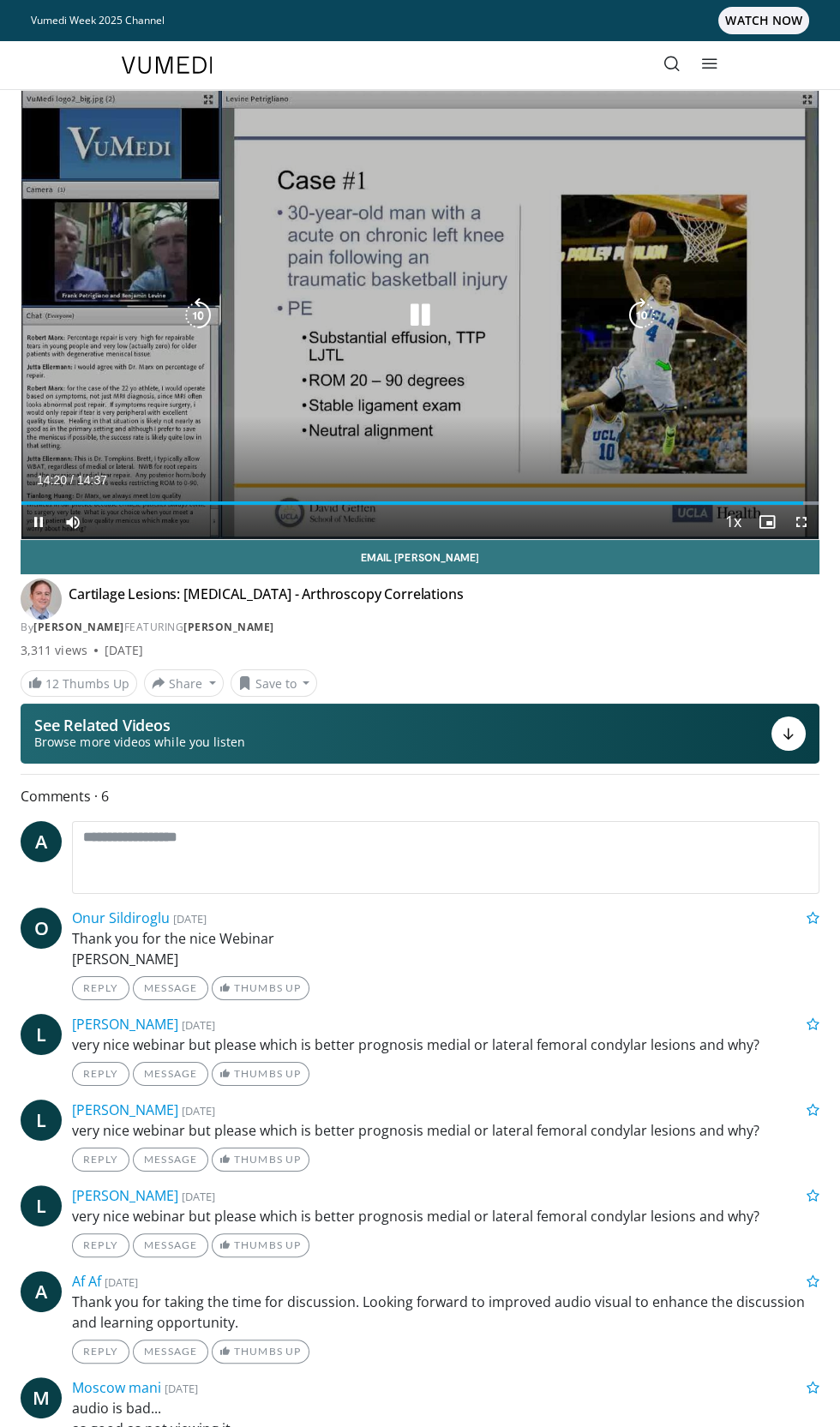
click at [495, 409] on div "10 seconds Tap to unmute" at bounding box center [420, 314] width 796 height 448
click at [531, 233] on div "10 seconds Tap to unmute" at bounding box center [420, 314] width 796 height 448
click at [508, 220] on div "10 seconds Tap to unmute" at bounding box center [420, 314] width 796 height 448
click at [469, 358] on div "10 seconds Tap to unmute" at bounding box center [420, 314] width 796 height 448
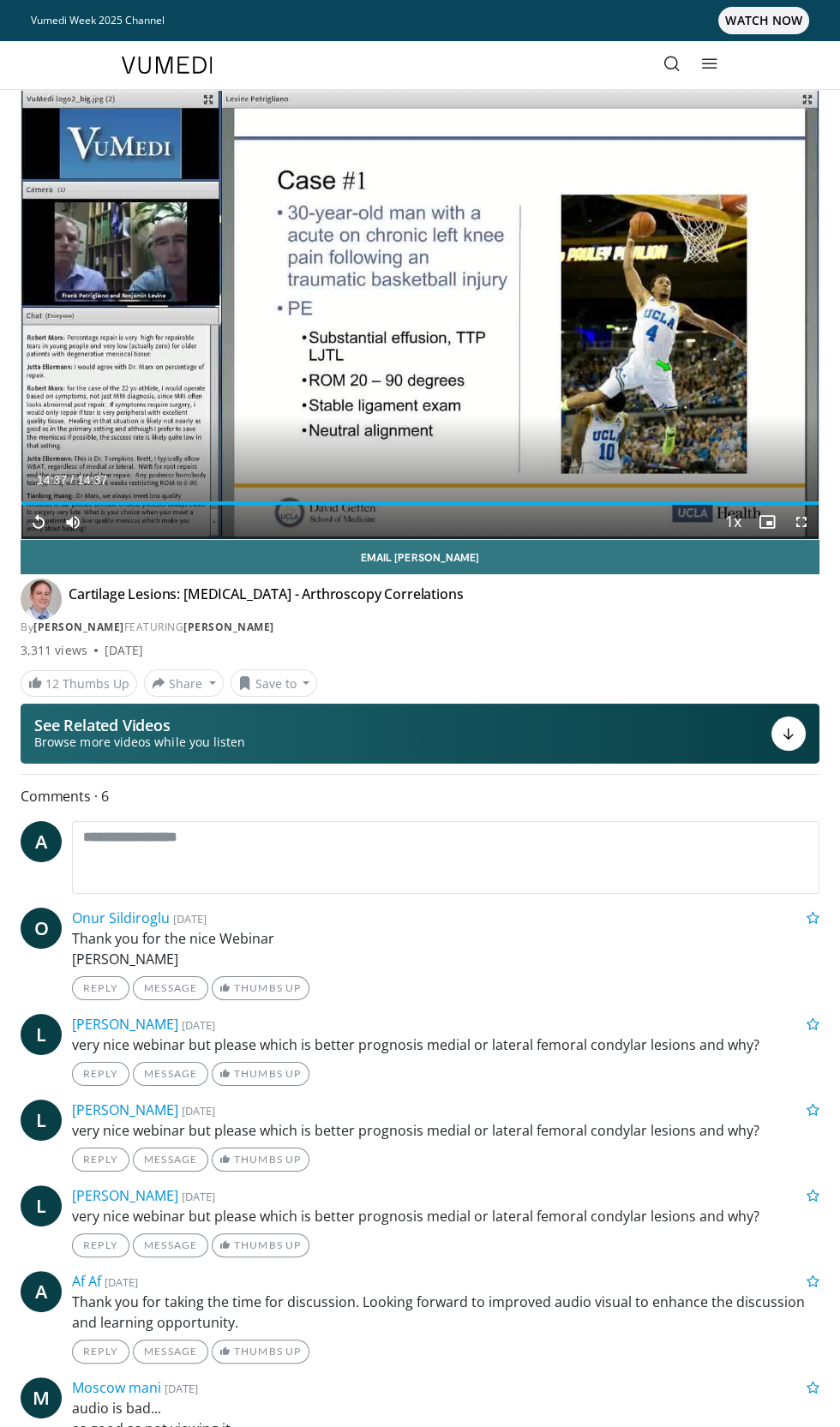
click at [450, 315] on div "Video Player" at bounding box center [420, 315] width 478 height 35
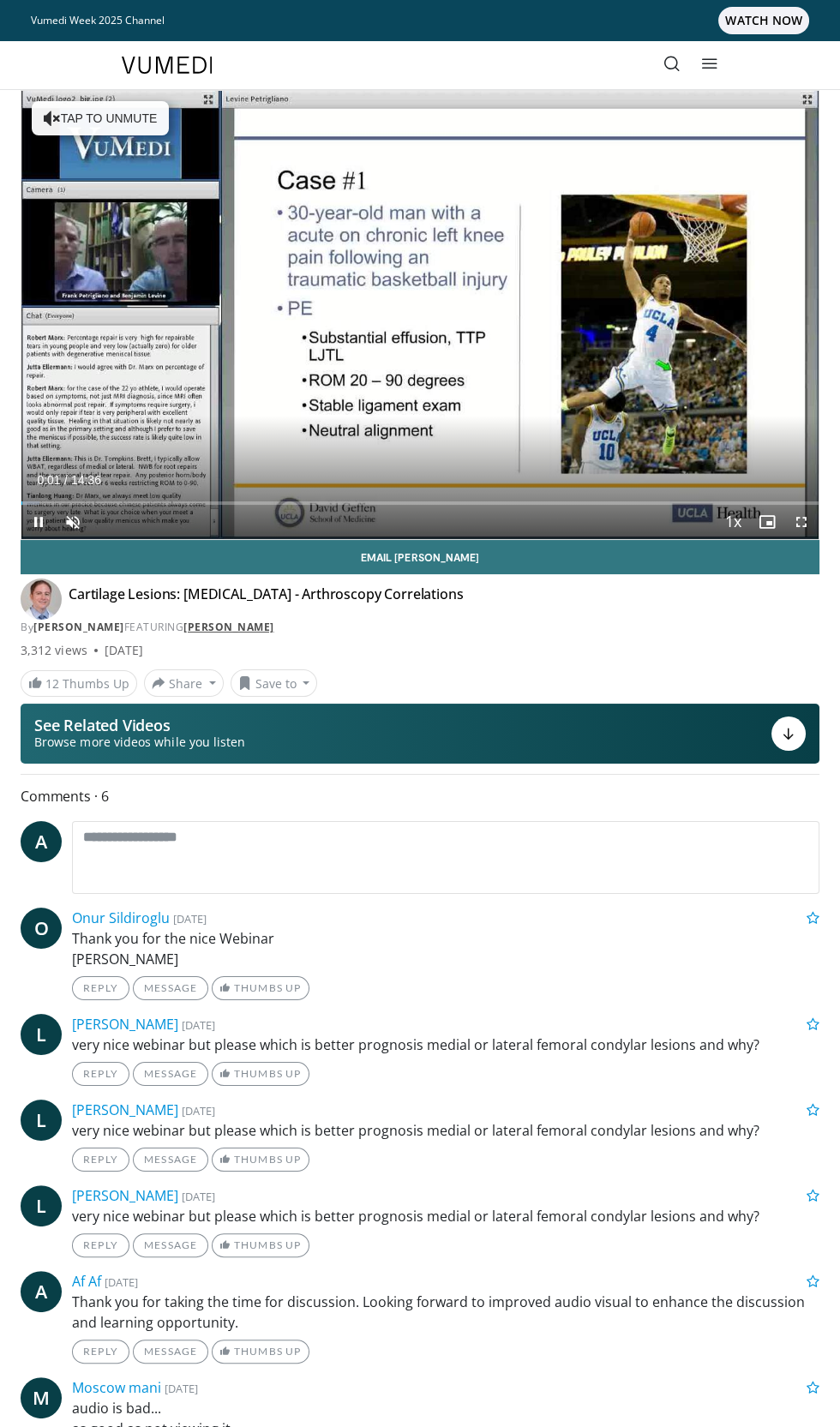
click at [274, 627] on link "[PERSON_NAME]" at bounding box center [229, 627] width 91 height 15
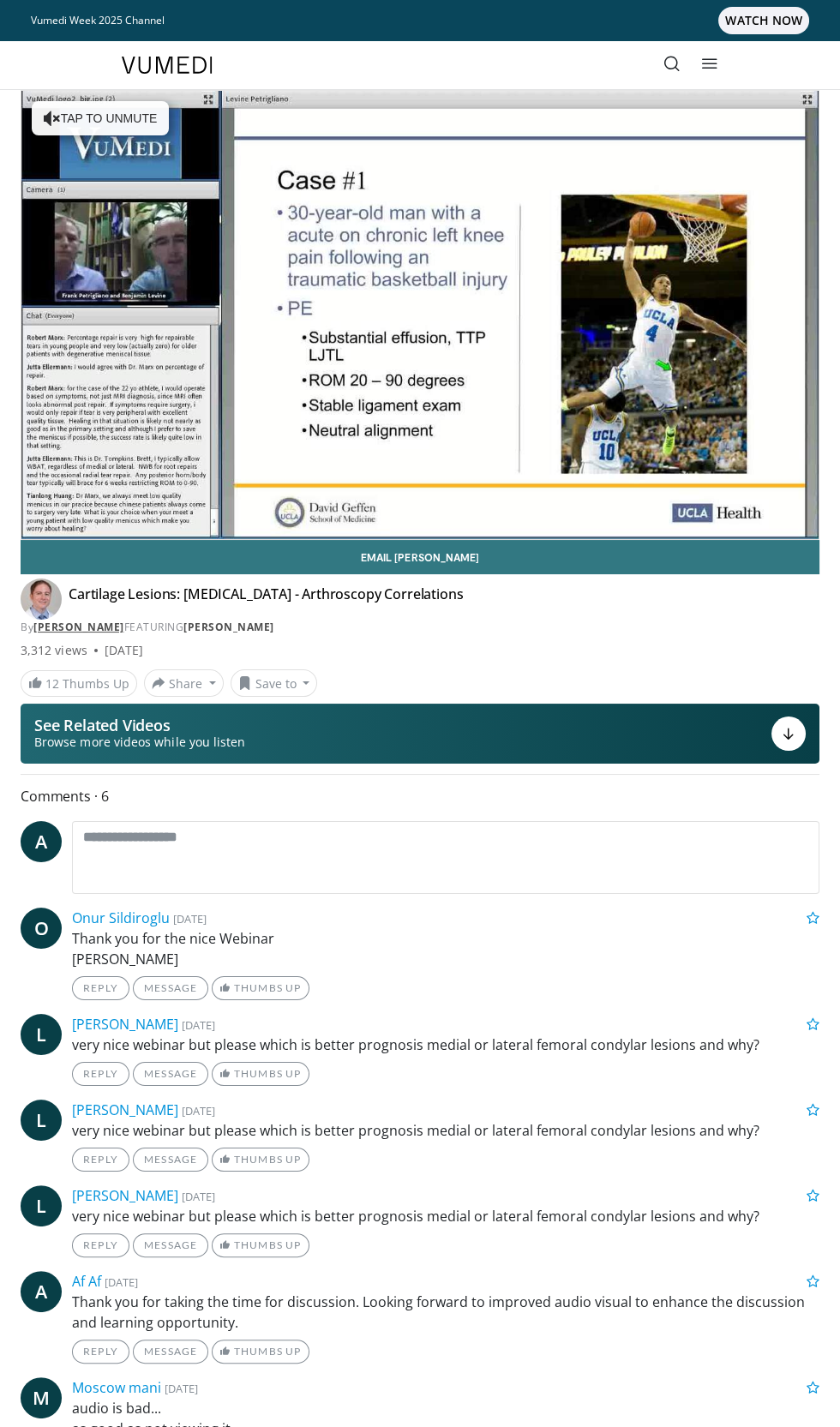
click at [121, 627] on link "[PERSON_NAME]" at bounding box center [79, 627] width 91 height 15
